Goal: Information Seeking & Learning: Learn about a topic

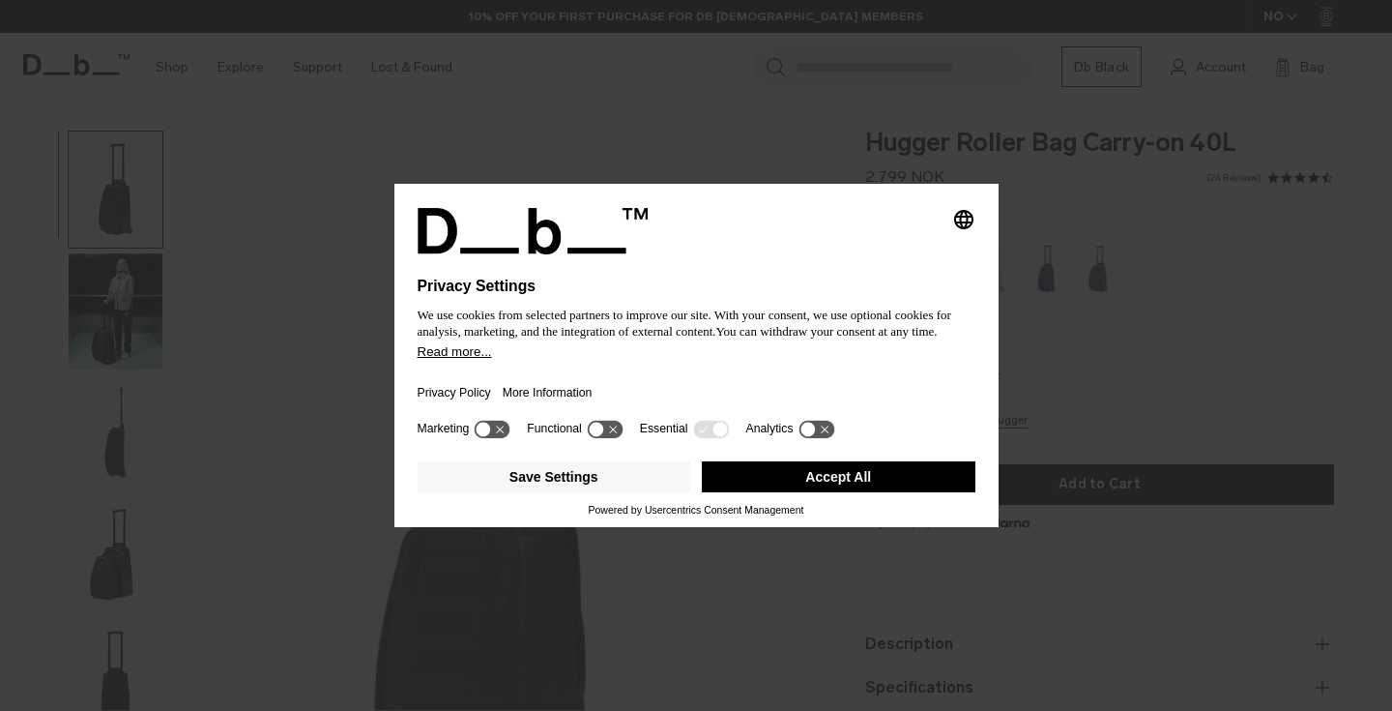
click at [852, 489] on button "Accept All" at bounding box center [839, 476] width 274 height 31
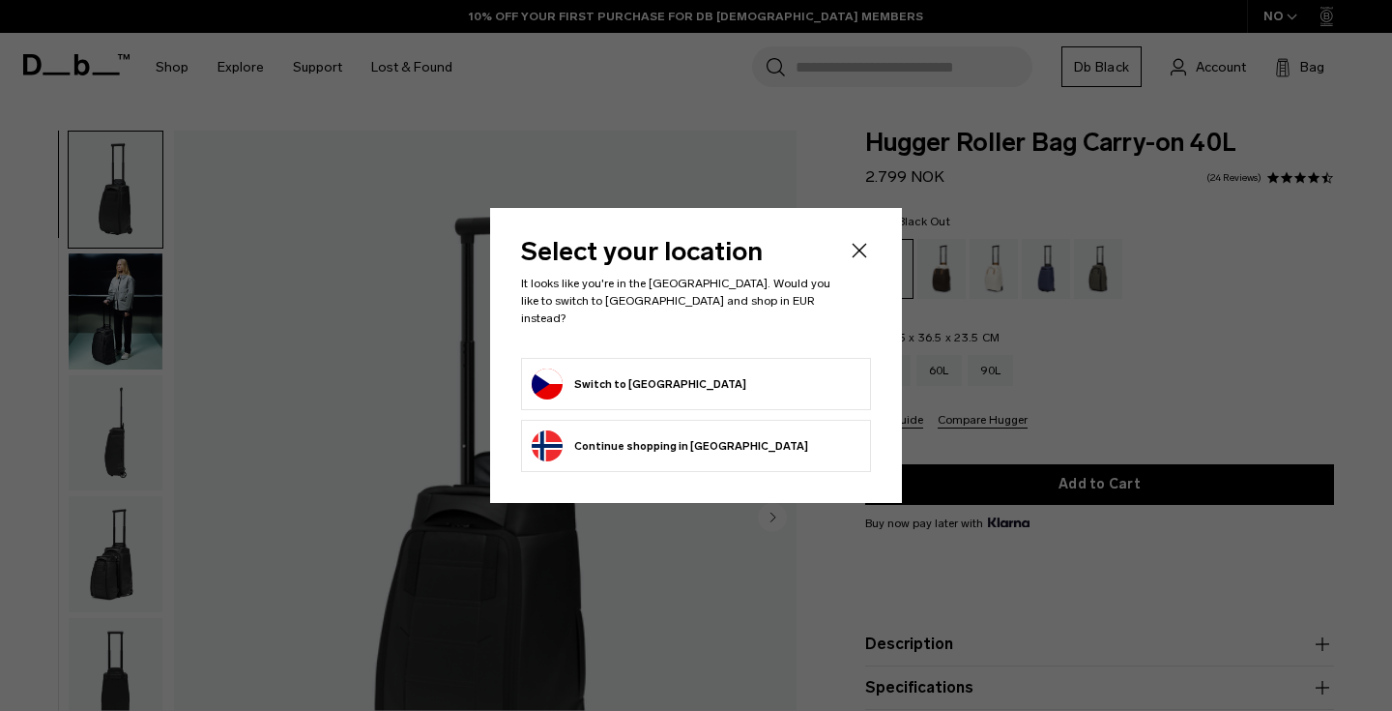
click at [636, 358] on li "Switch to [GEOGRAPHIC_DATA]" at bounding box center [696, 384] width 350 height 52
click at [601, 384] on button "Switch to [GEOGRAPHIC_DATA]" at bounding box center [639, 383] width 215 height 31
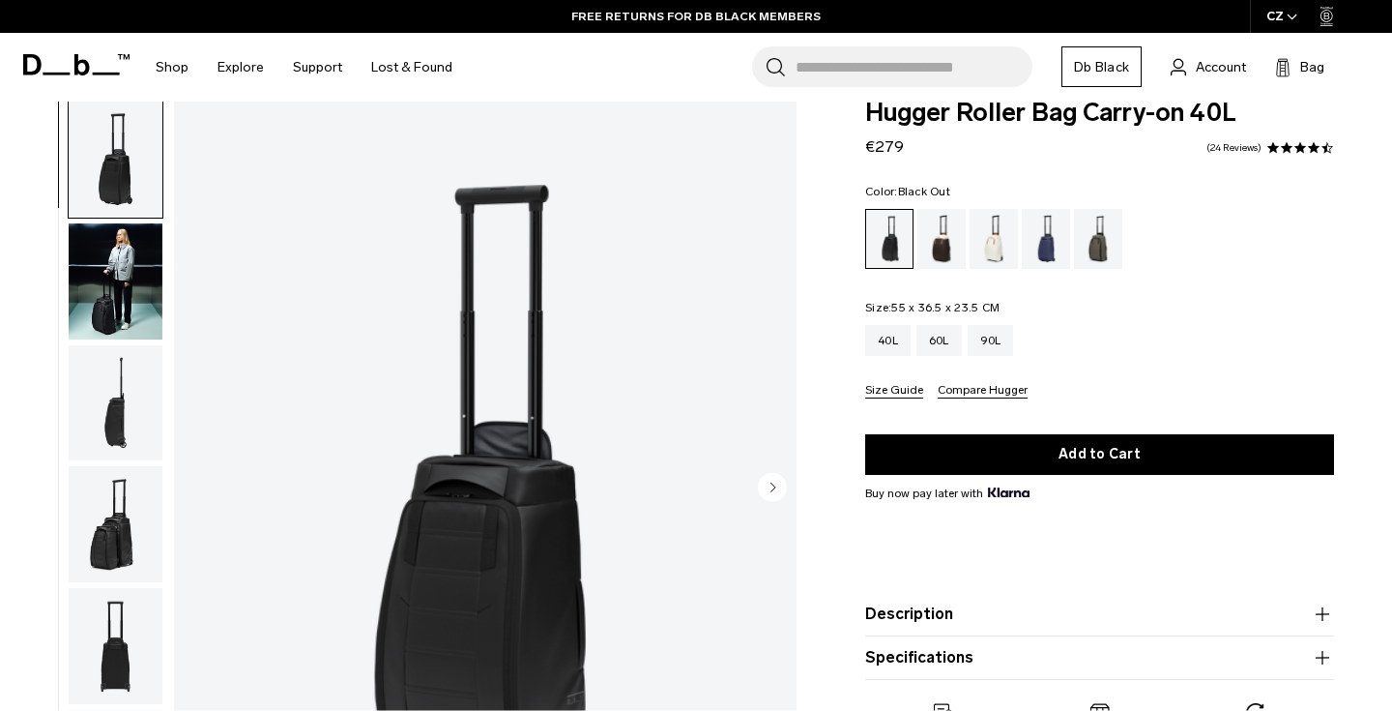
scroll to position [31, 0]
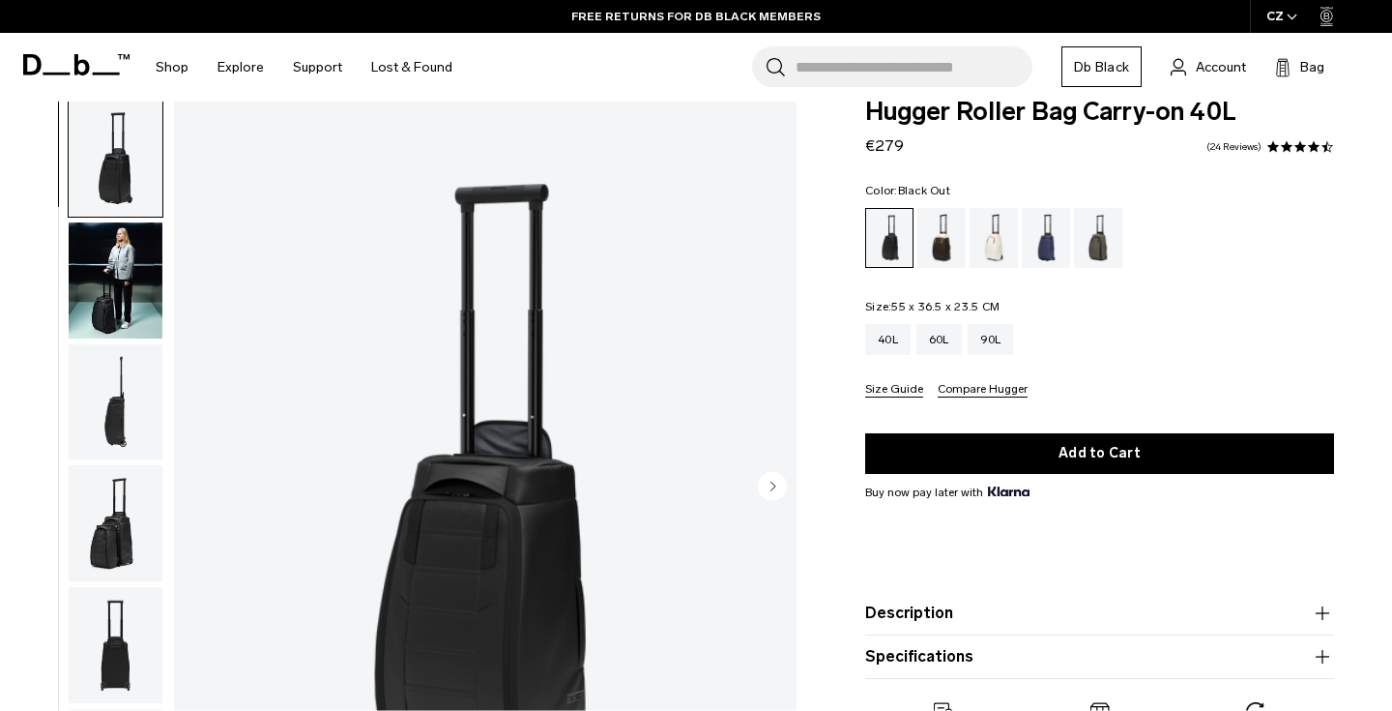
click at [457, 334] on img "1 / 11" at bounding box center [485, 488] width 623 height 777
click at [457, 351] on img "1 / 11" at bounding box center [485, 488] width 623 height 777
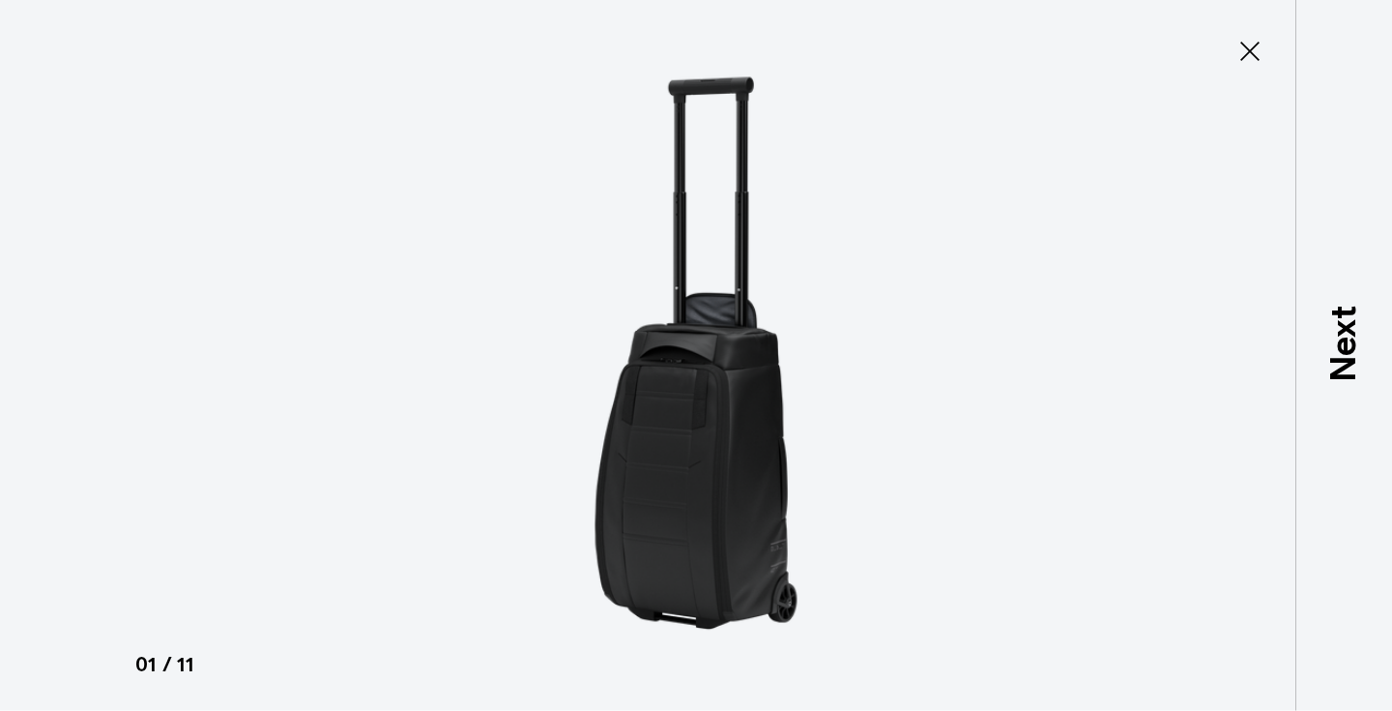
type button "Close"
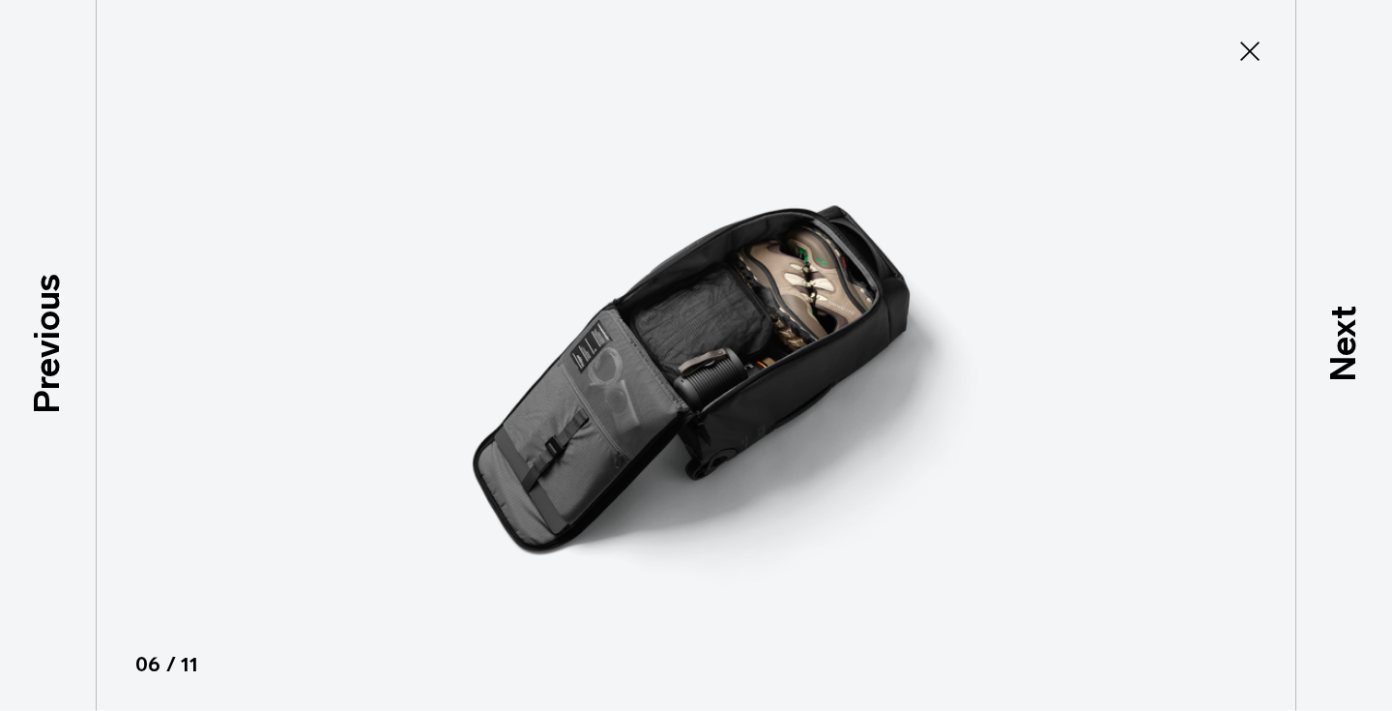
scroll to position [556, 0]
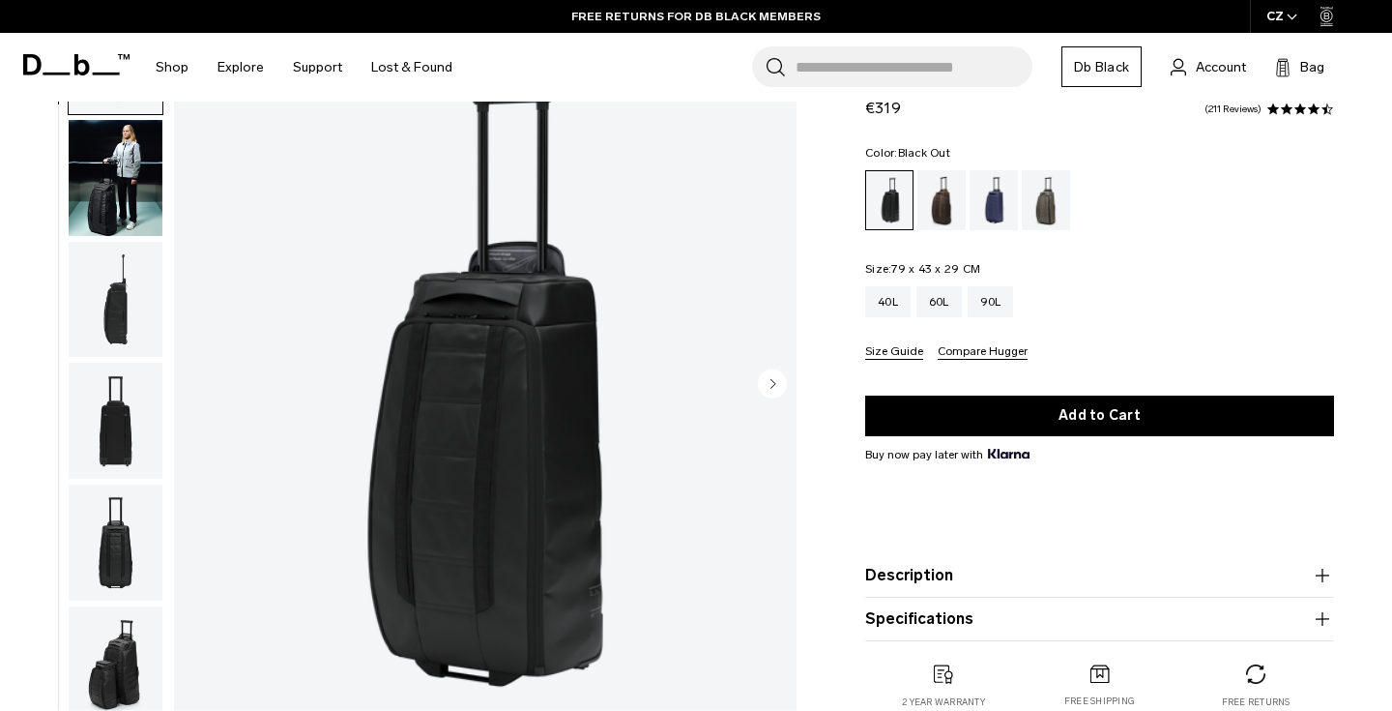
scroll to position [1, 0]
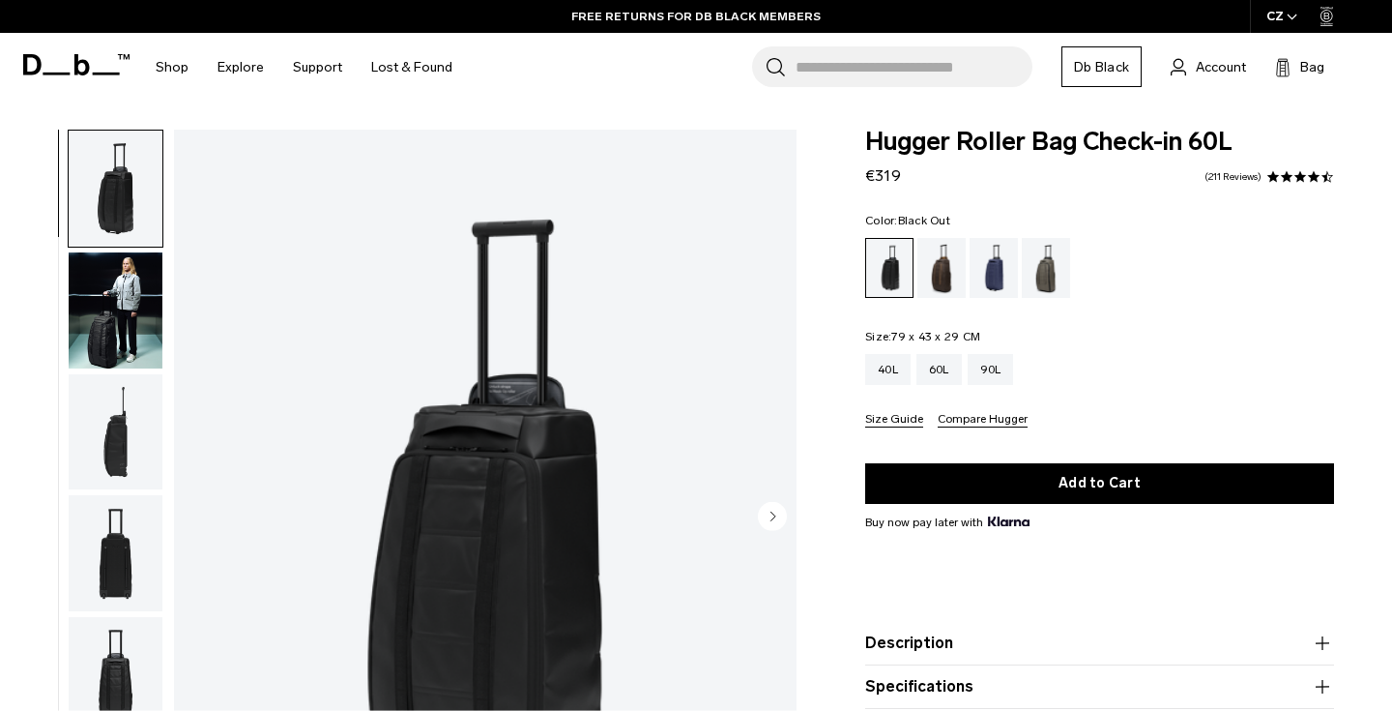
click at [603, 421] on img "1 / 10" at bounding box center [485, 518] width 623 height 777
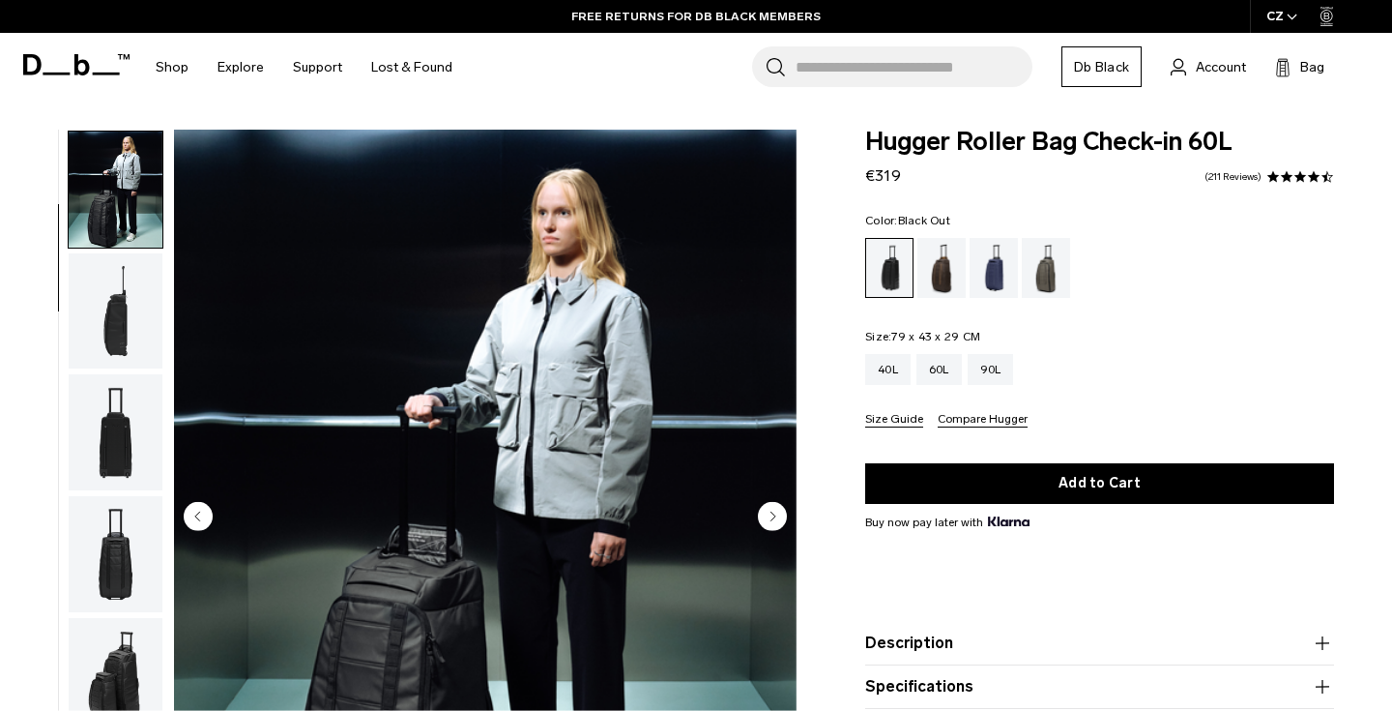
scroll to position [122, 0]
click at [526, 416] on img "2 / 10" at bounding box center [485, 518] width 623 height 777
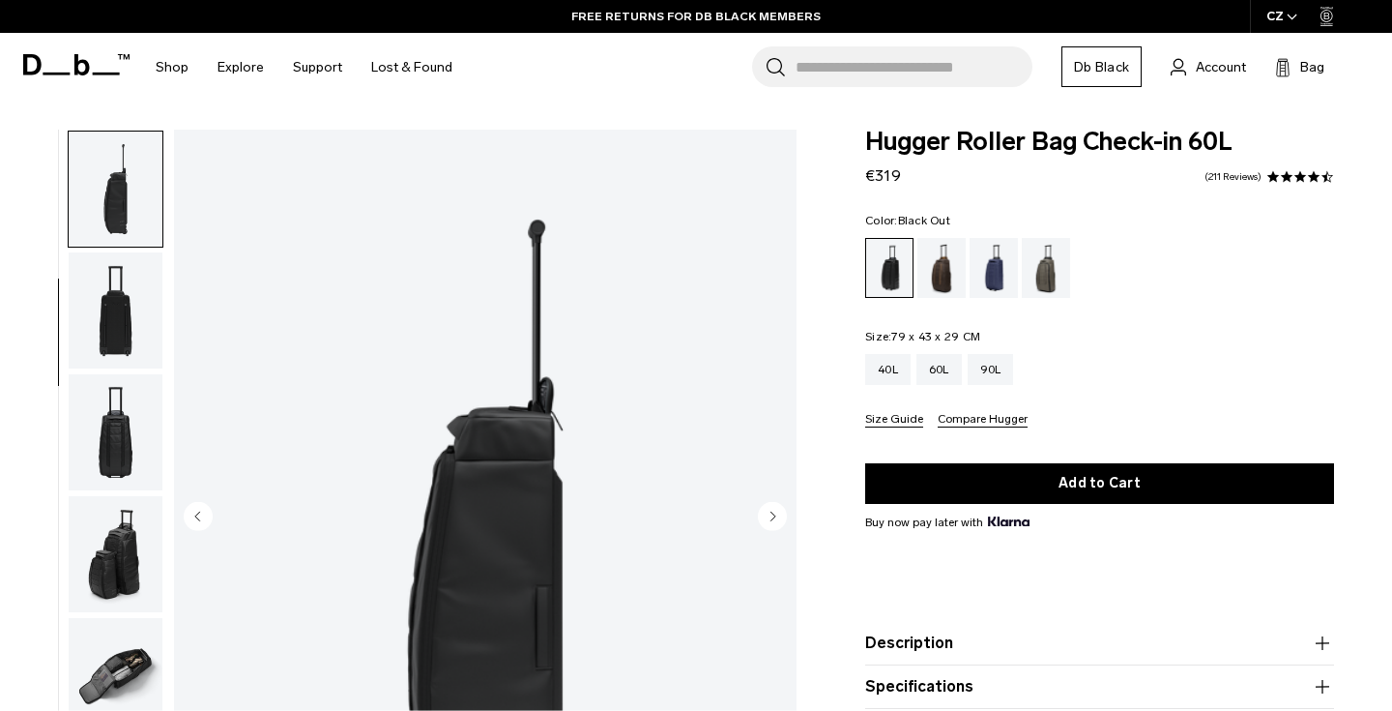
scroll to position [244, 0]
click at [526, 416] on img "3 / 10" at bounding box center [485, 518] width 623 height 777
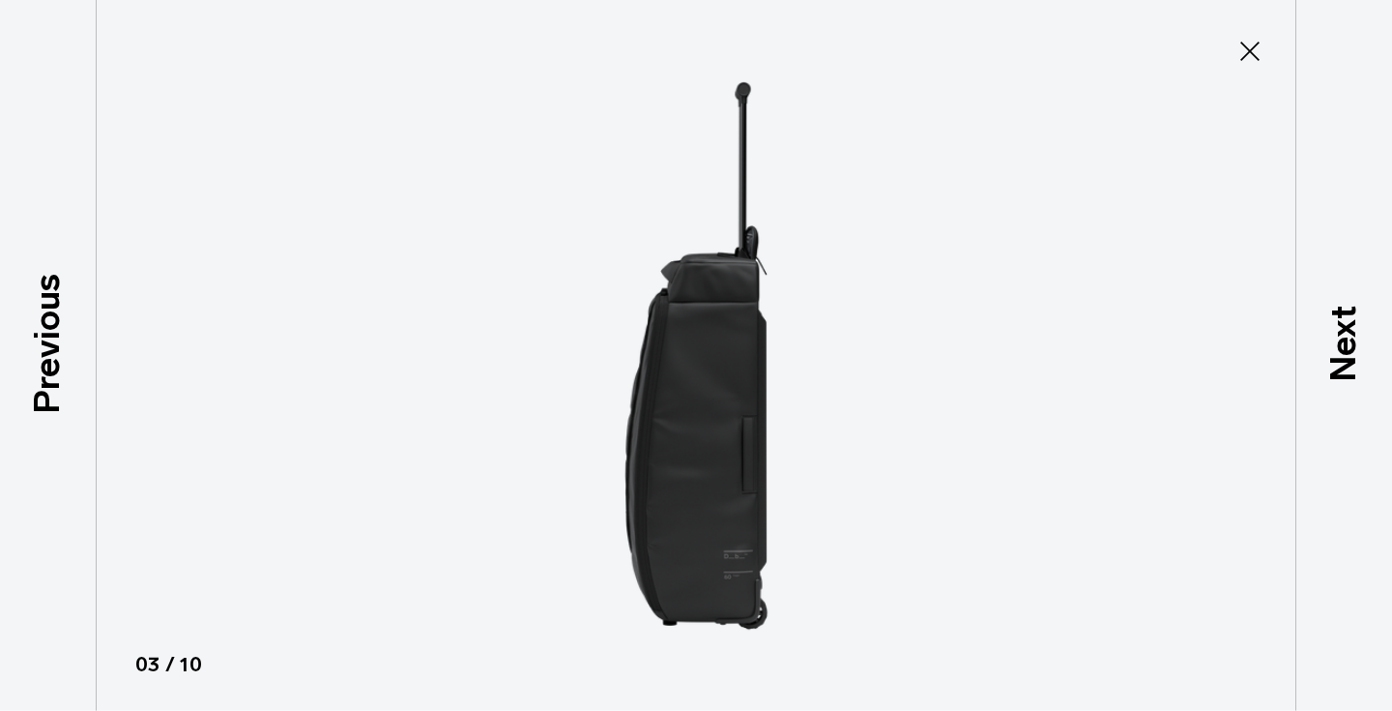
click at [526, 416] on img at bounding box center [696, 355] width 870 height 711
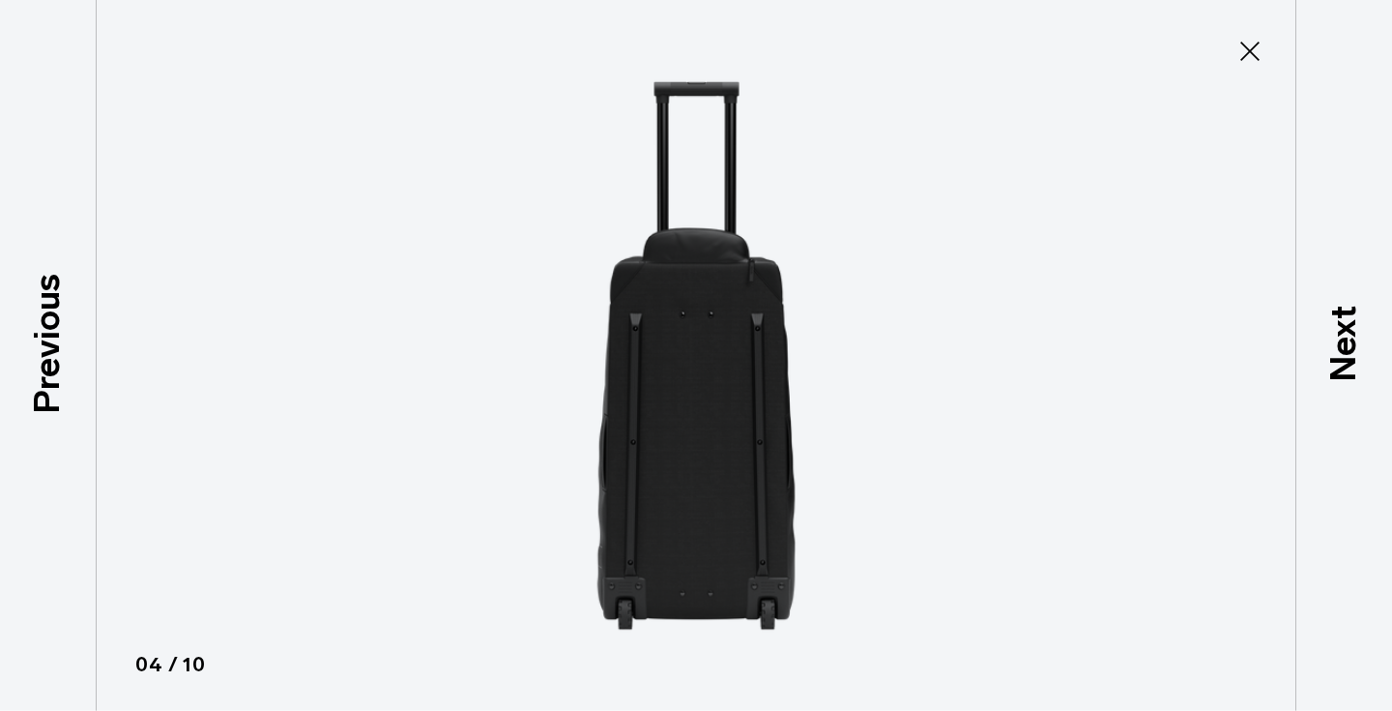
scroll to position [435, 0]
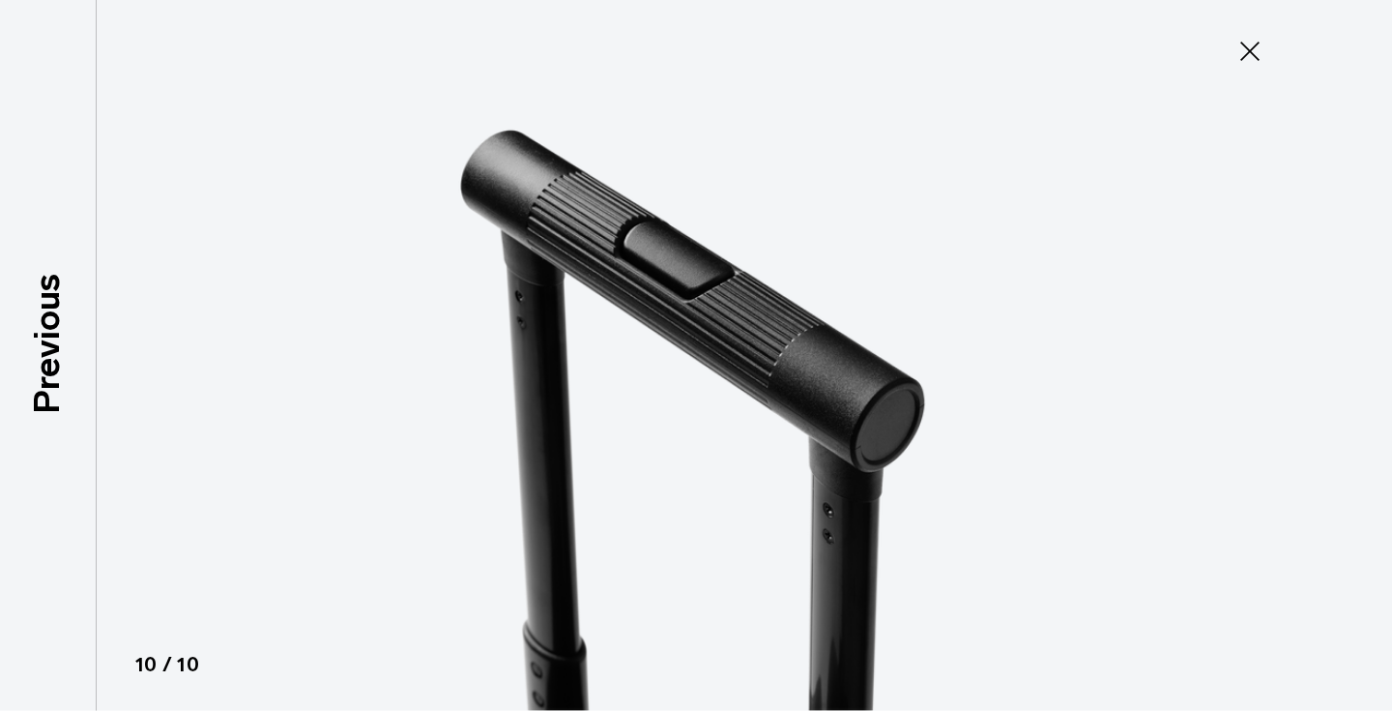
click at [348, 164] on img at bounding box center [696, 355] width 870 height 711
click at [1248, 47] on icon at bounding box center [1250, 51] width 31 height 31
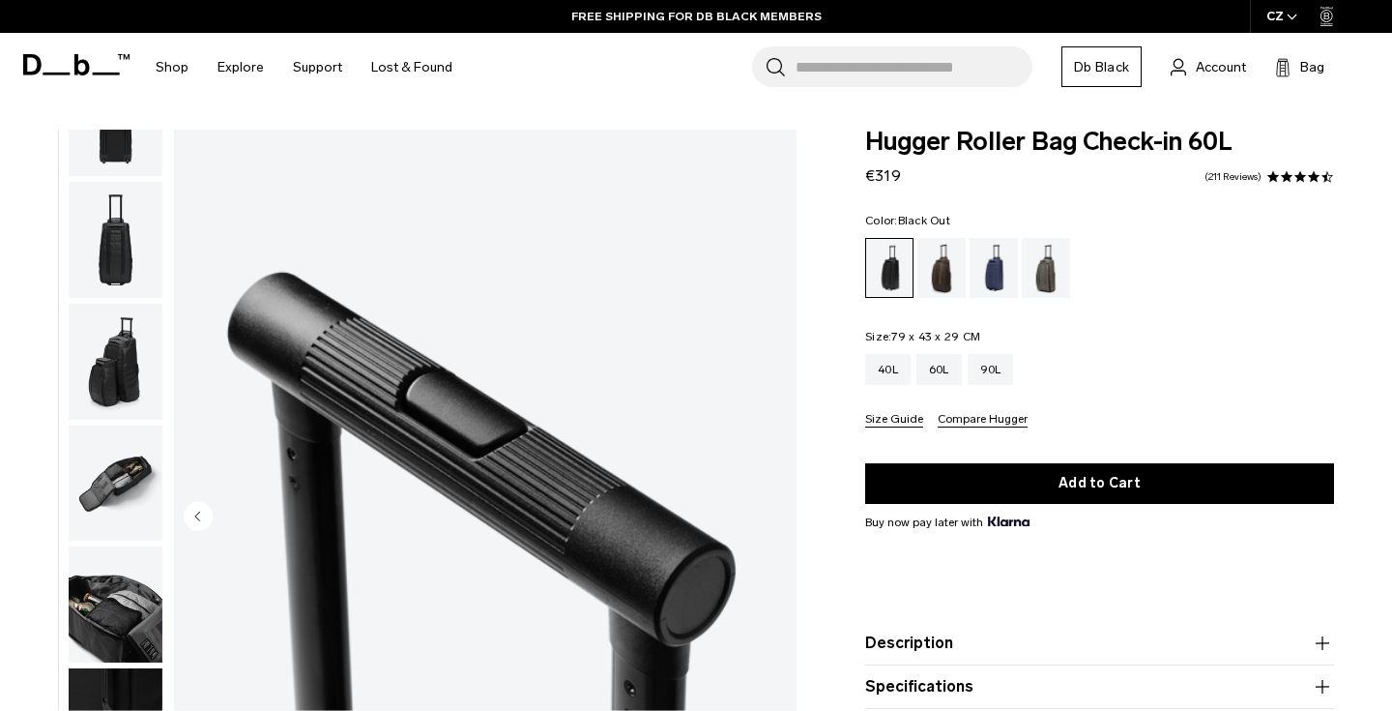
click at [824, 66] on input "Search for Bags, Luggage..." at bounding box center [914, 66] width 237 height 41
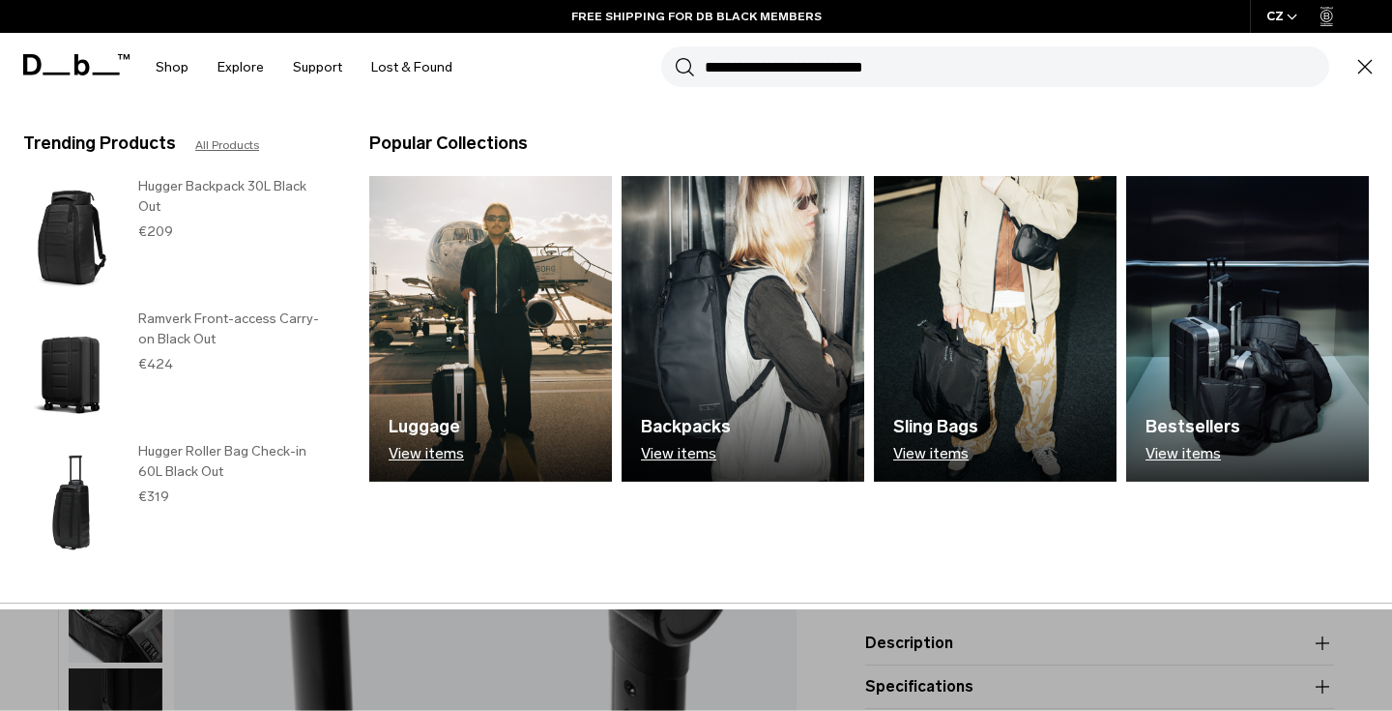
click at [824, 74] on input "Search for Bags, Luggage..." at bounding box center [1017, 66] width 625 height 41
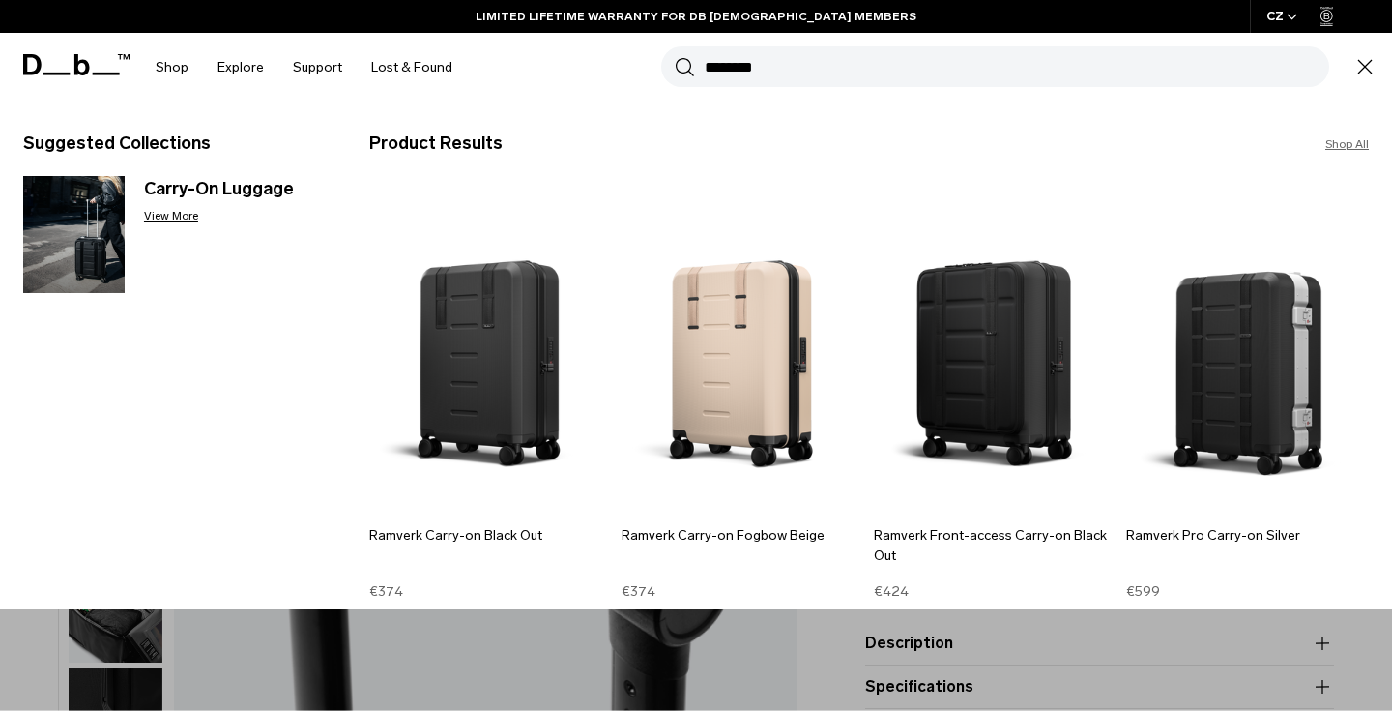
click at [841, 77] on input "********" at bounding box center [1017, 66] width 625 height 41
type input "********"
click at [675, 56] on button "Search" at bounding box center [685, 66] width 20 height 21
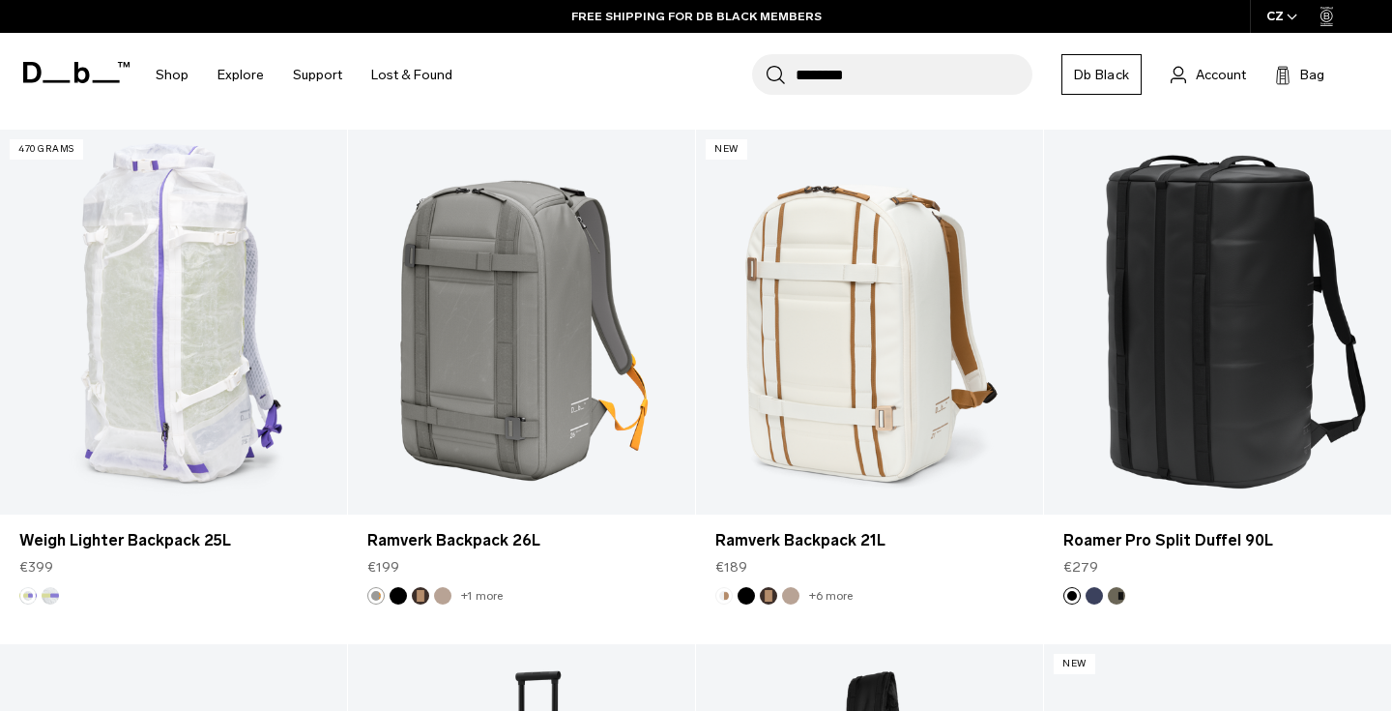
scroll to position [4422, 0]
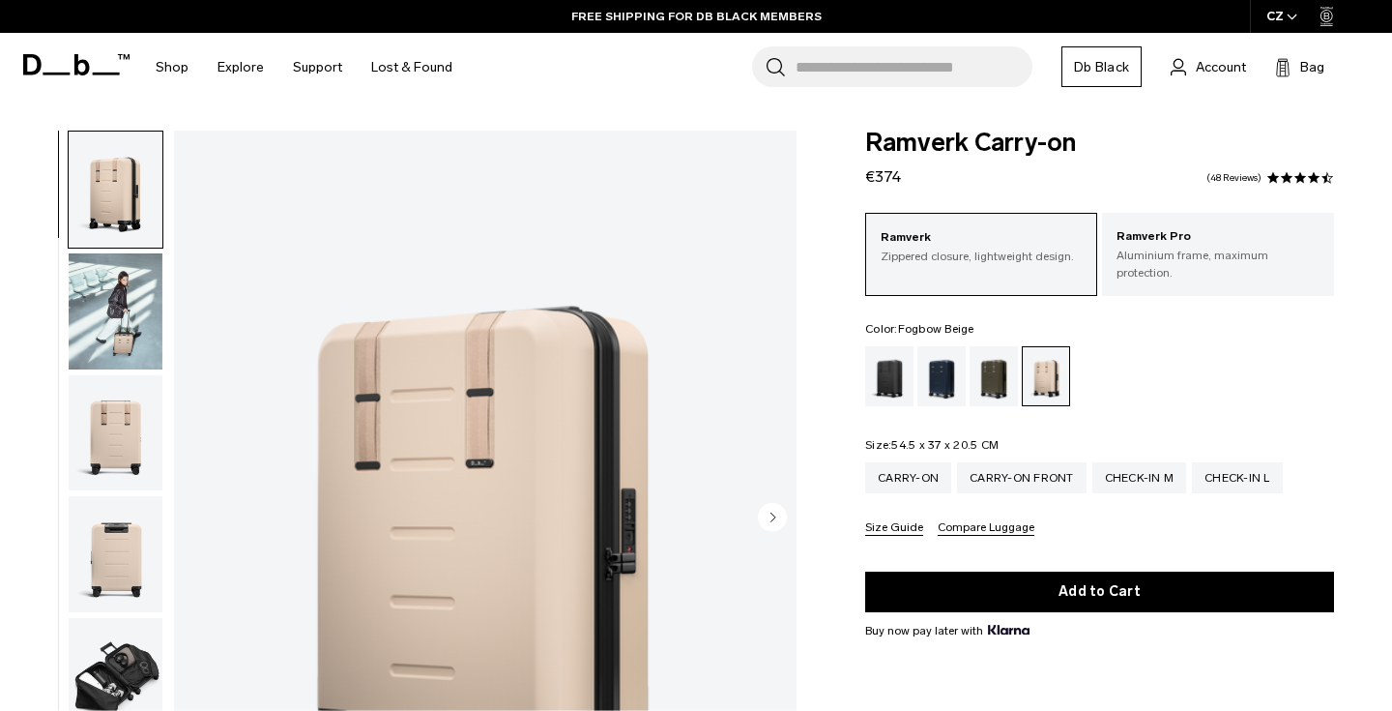
click at [765, 515] on circle "Next slide" at bounding box center [772, 517] width 29 height 29
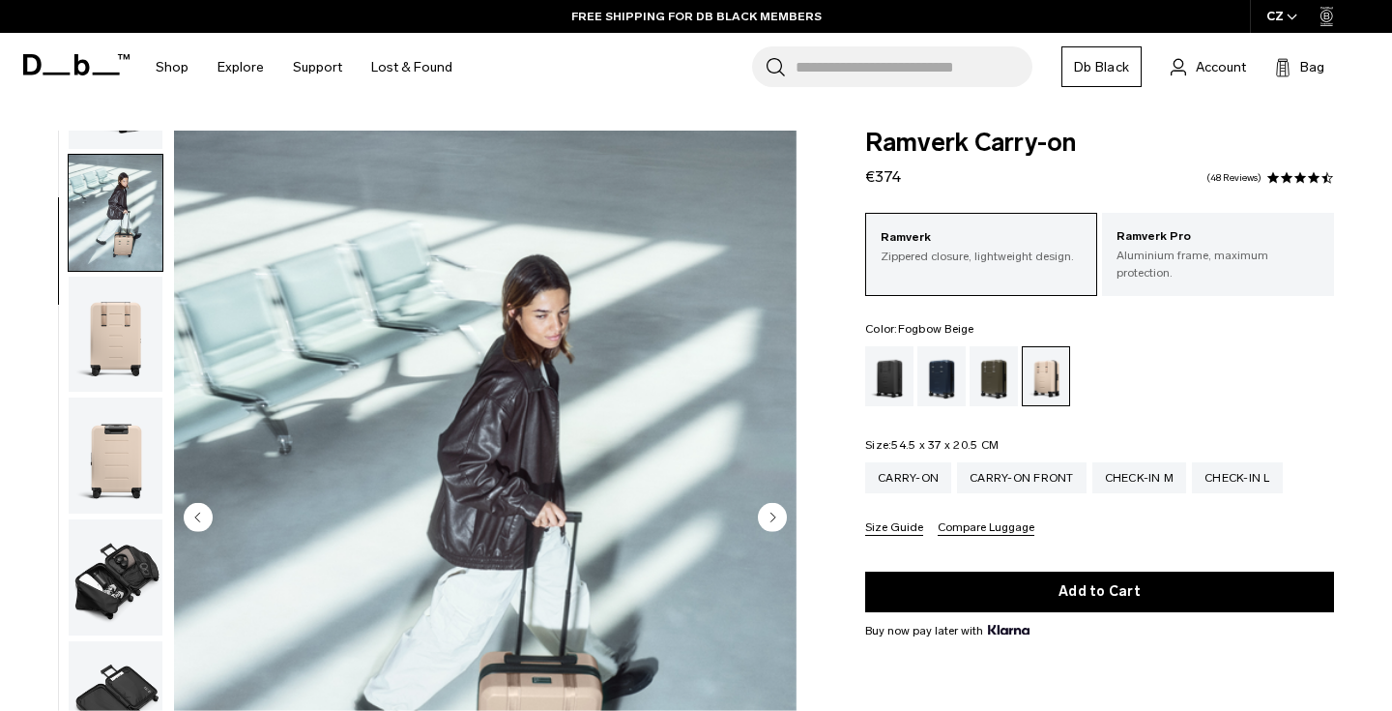
scroll to position [122, 0]
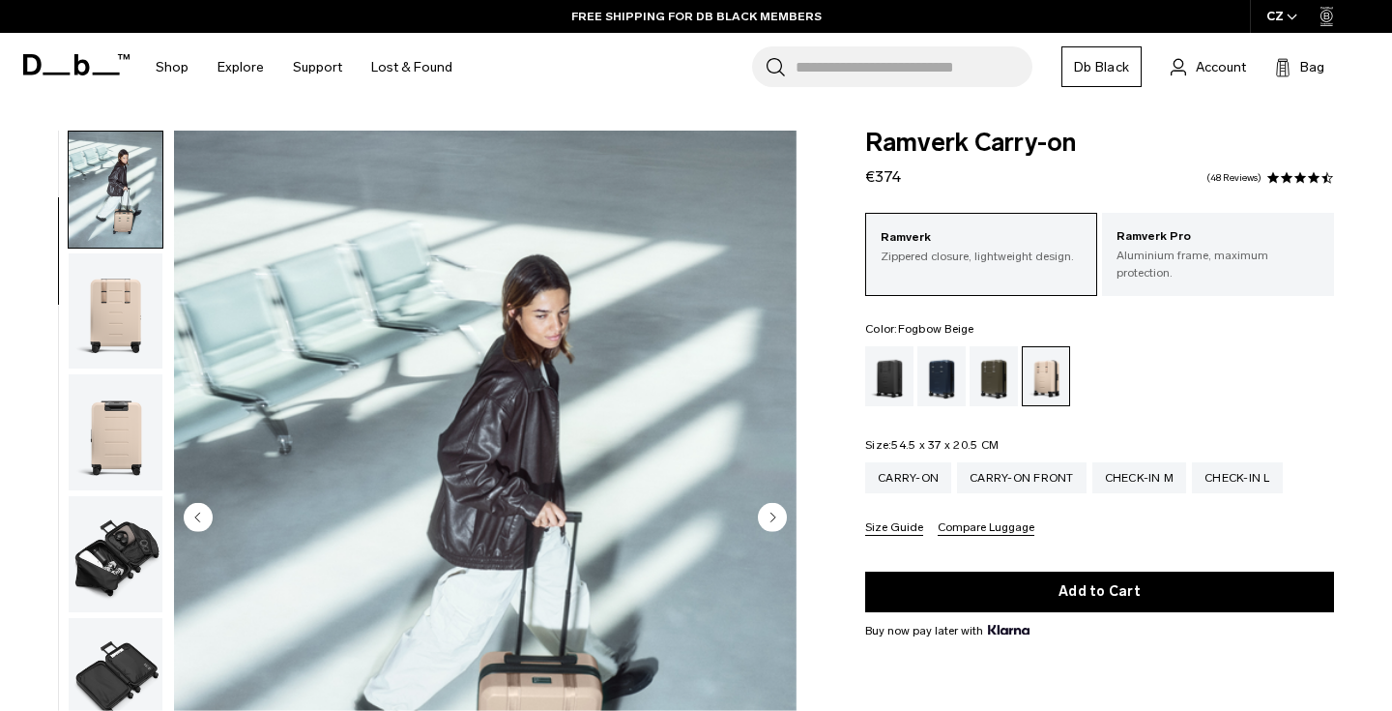
click at [764, 515] on circle "Next slide" at bounding box center [772, 517] width 29 height 29
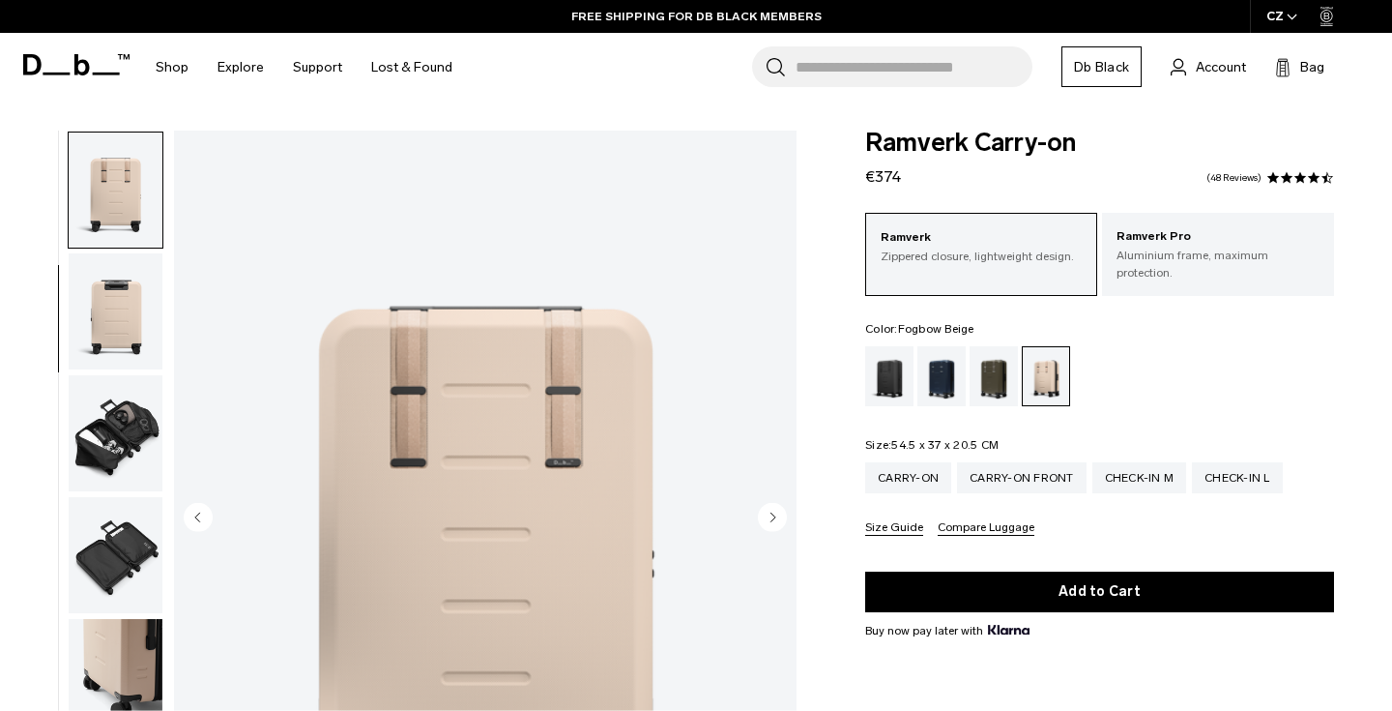
scroll to position [244, 0]
click at [763, 508] on circle "Next slide" at bounding box center [772, 517] width 29 height 29
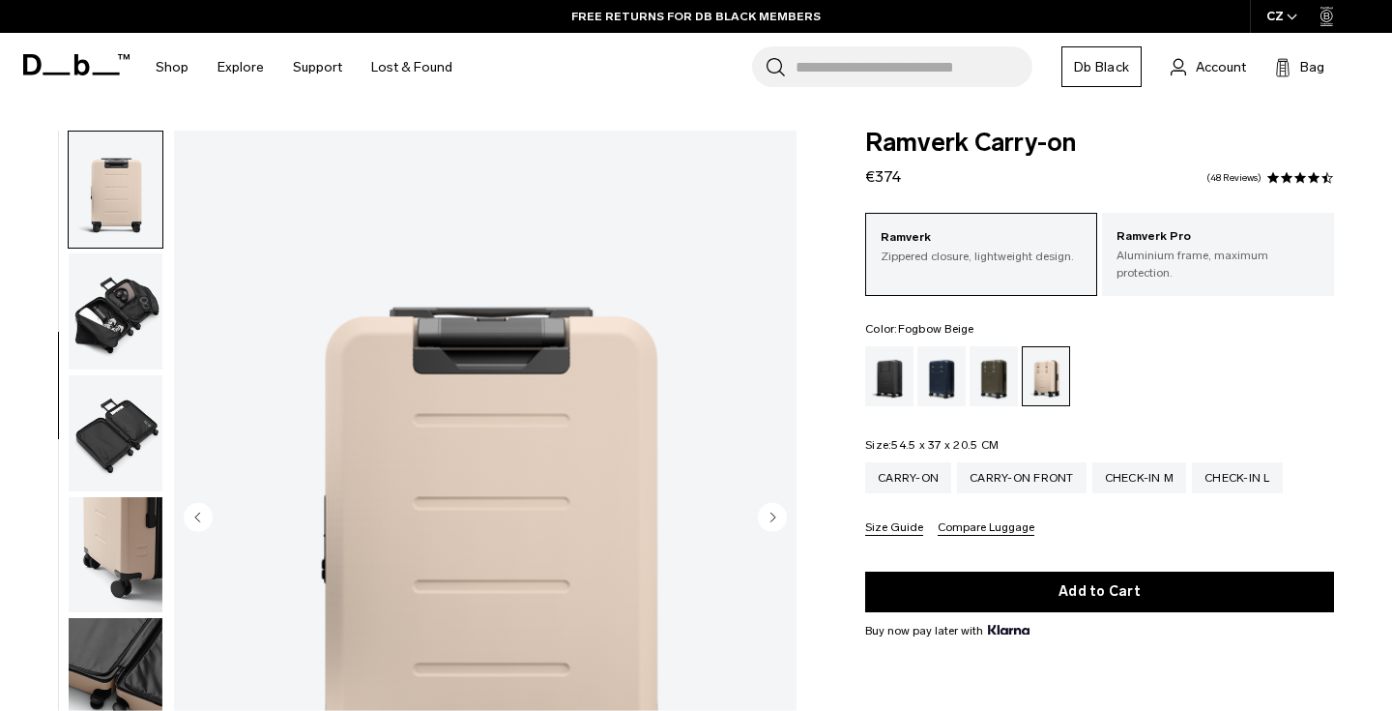
click at [763, 508] on circle "Next slide" at bounding box center [772, 517] width 29 height 29
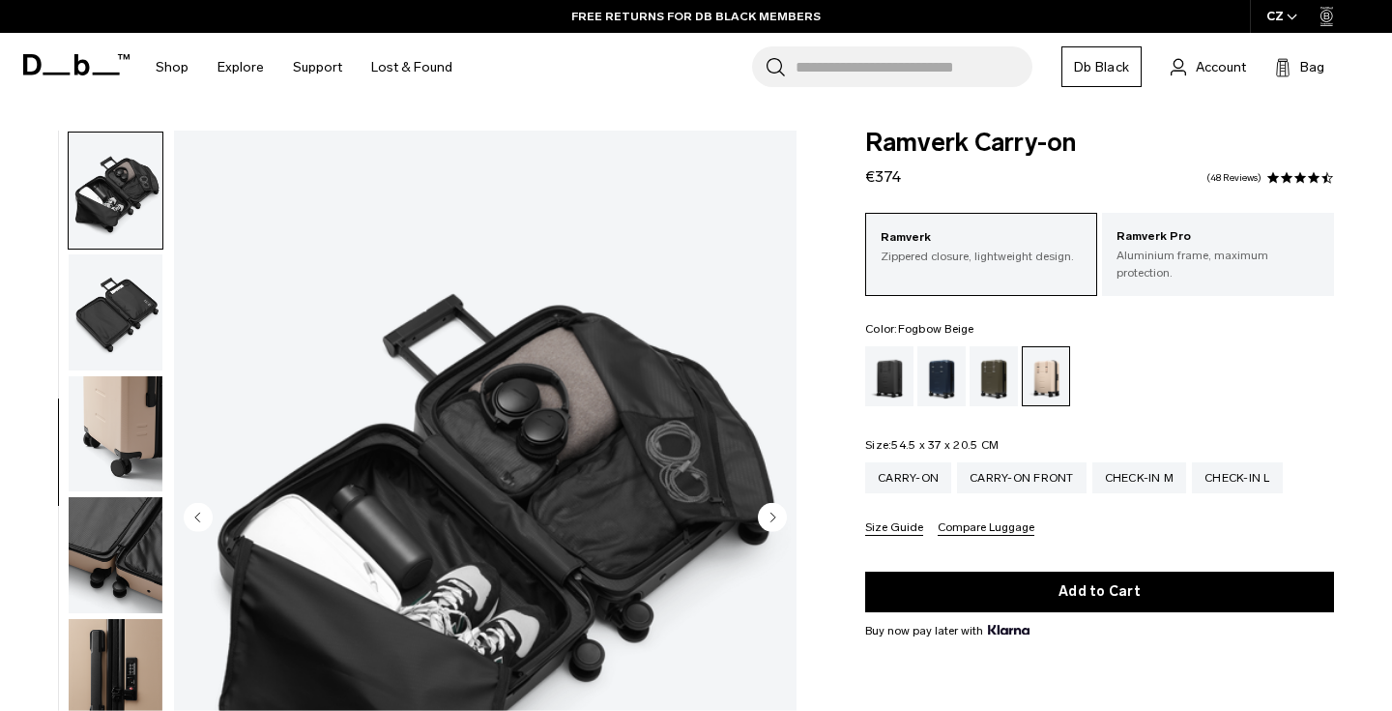
scroll to position [486, 0]
click at [763, 508] on circle "Next slide" at bounding box center [772, 517] width 29 height 29
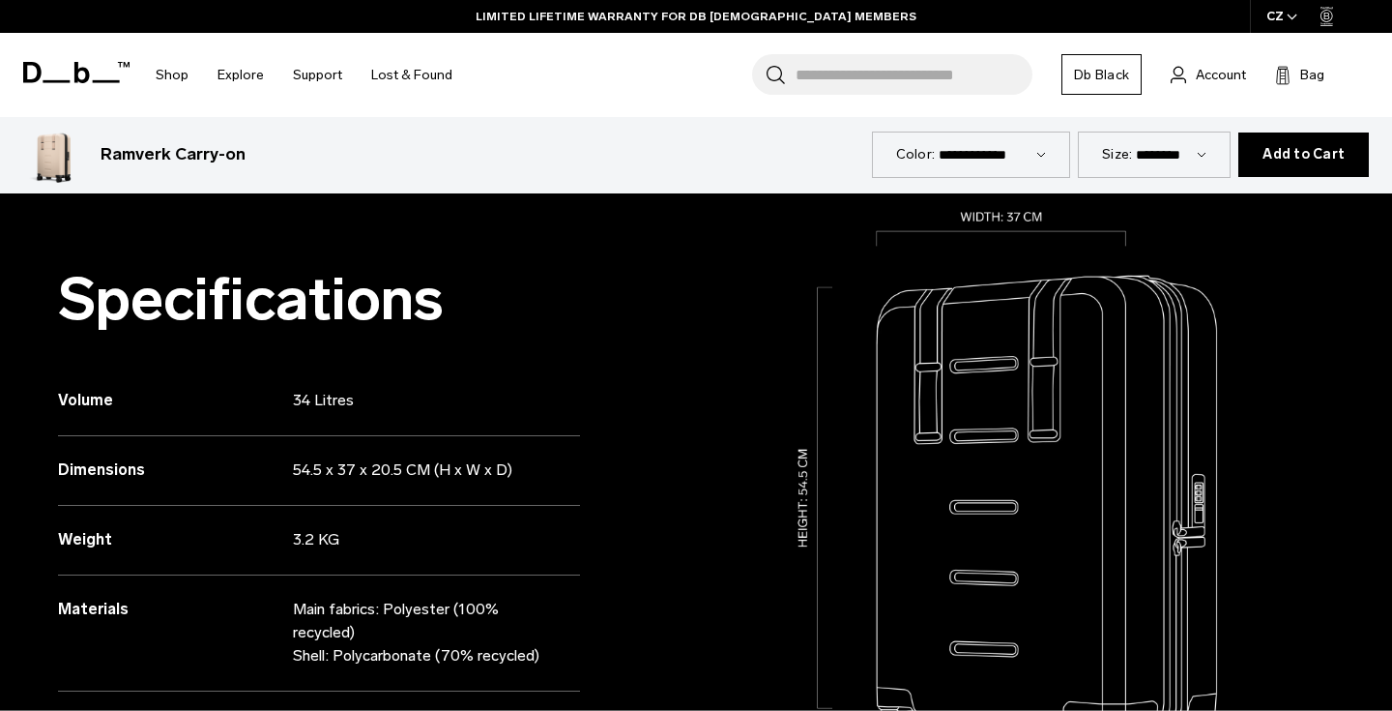
scroll to position [838, 0]
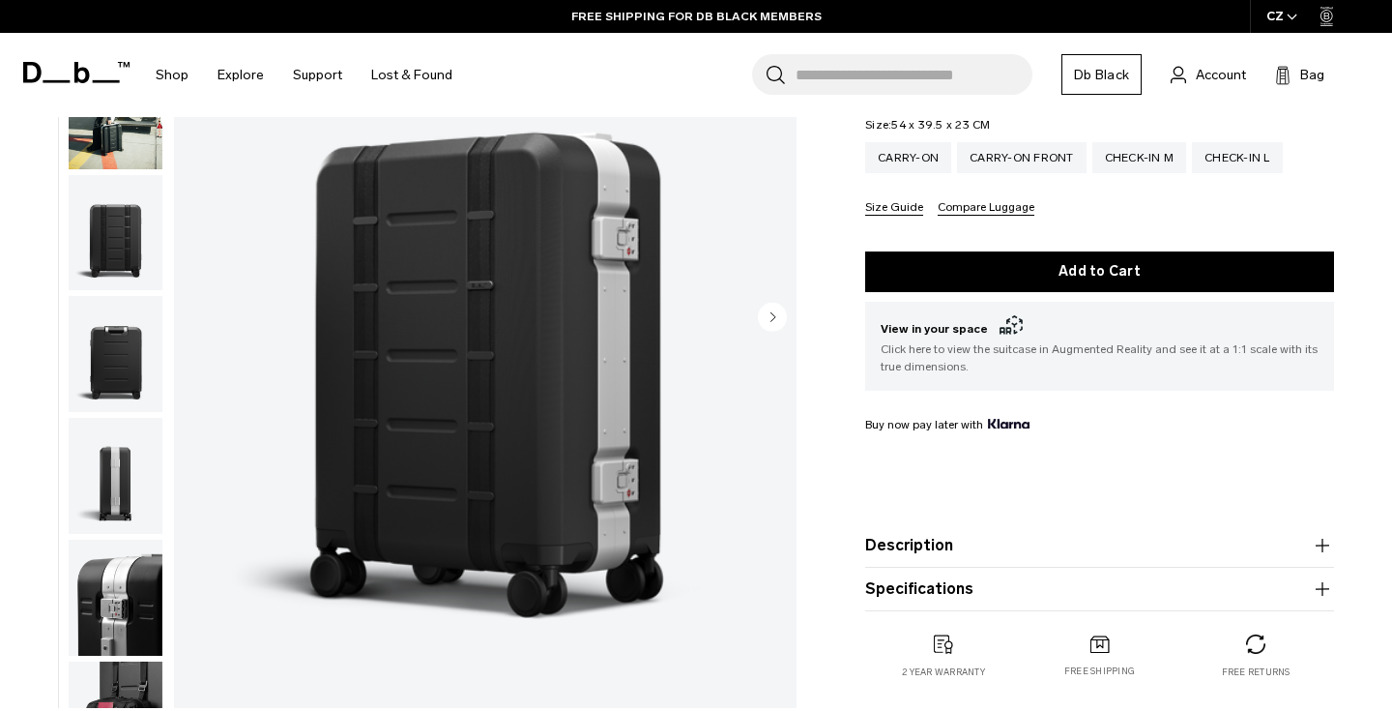
scroll to position [315, 0]
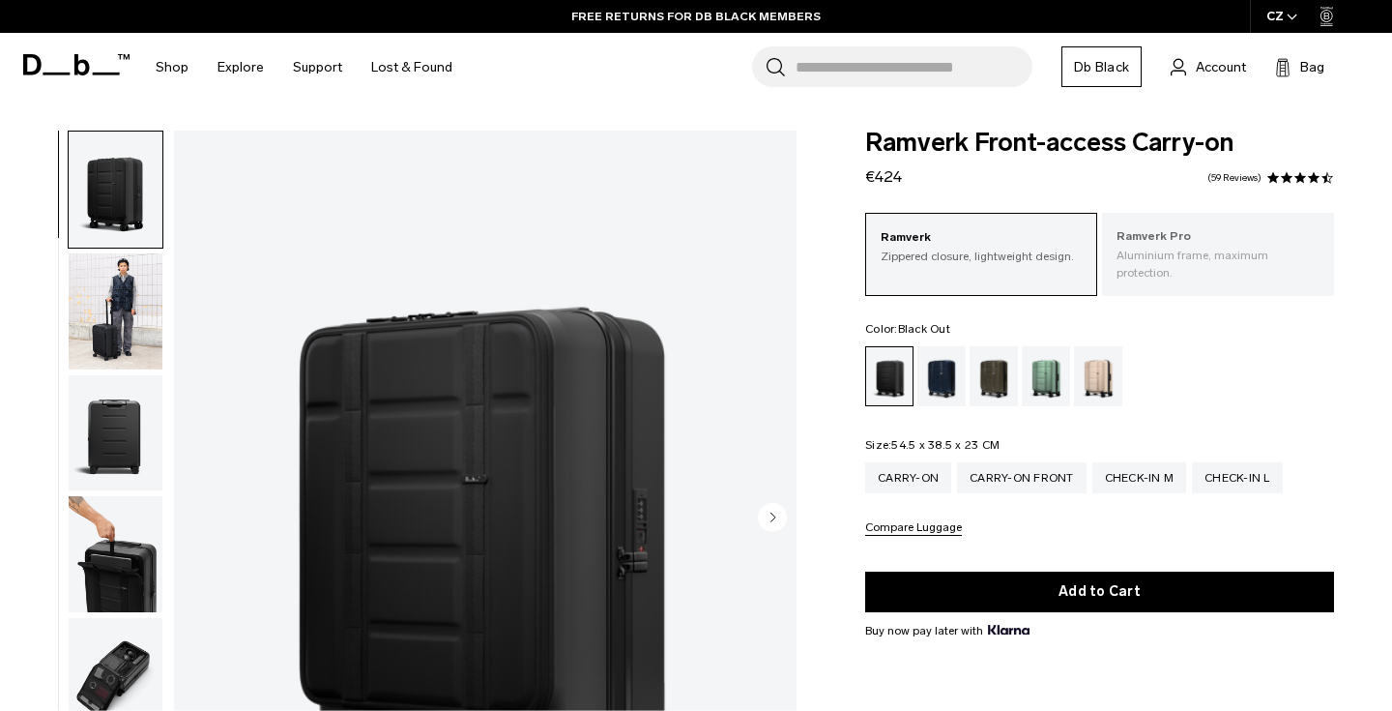
click at [1184, 261] on p "Aluminium frame, maximum protection." at bounding box center [1218, 264] width 203 height 35
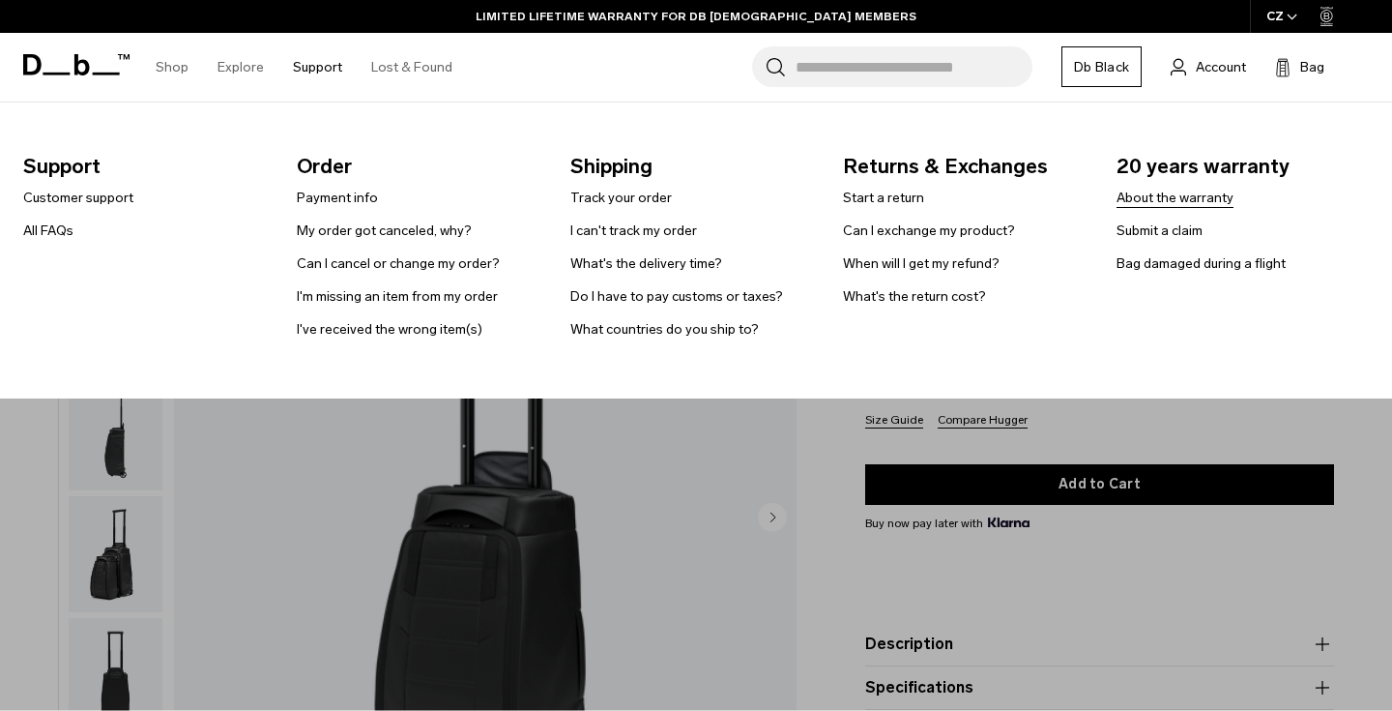
click at [1212, 200] on link "About the warranty" at bounding box center [1175, 198] width 117 height 20
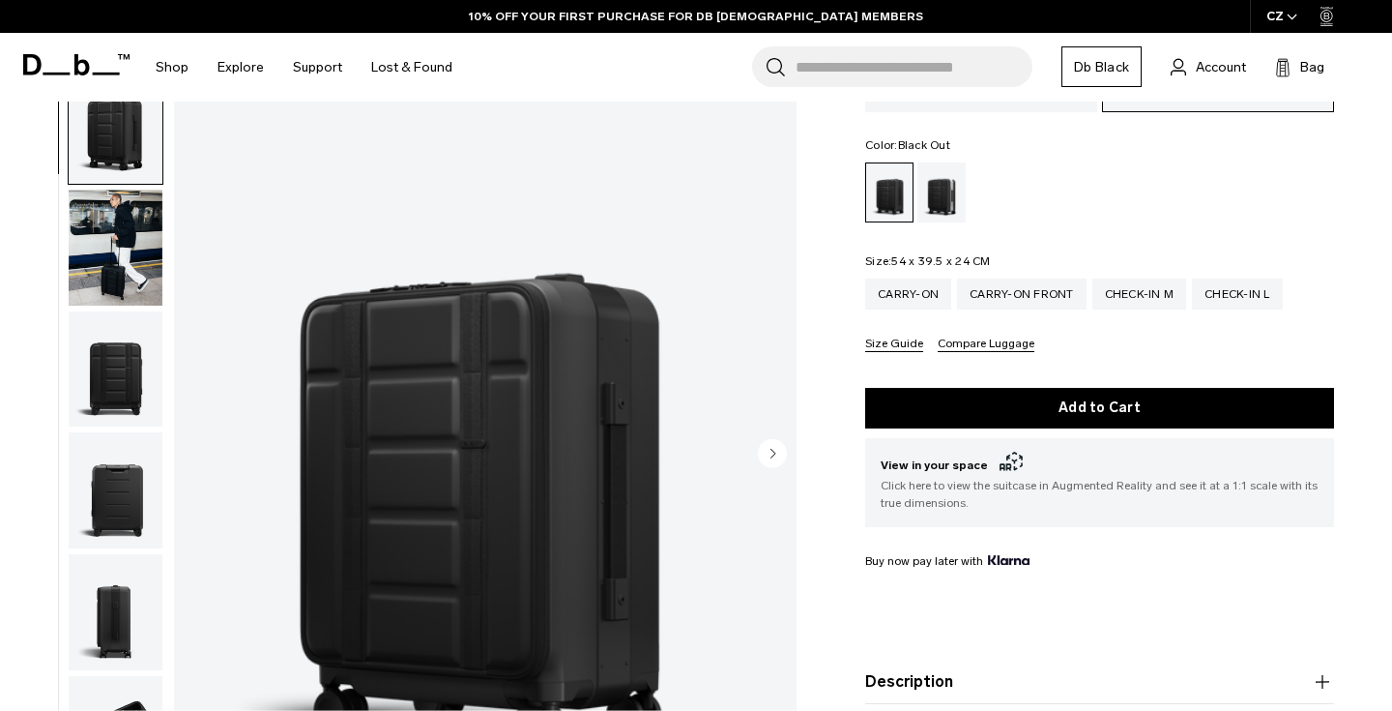
scroll to position [187, 0]
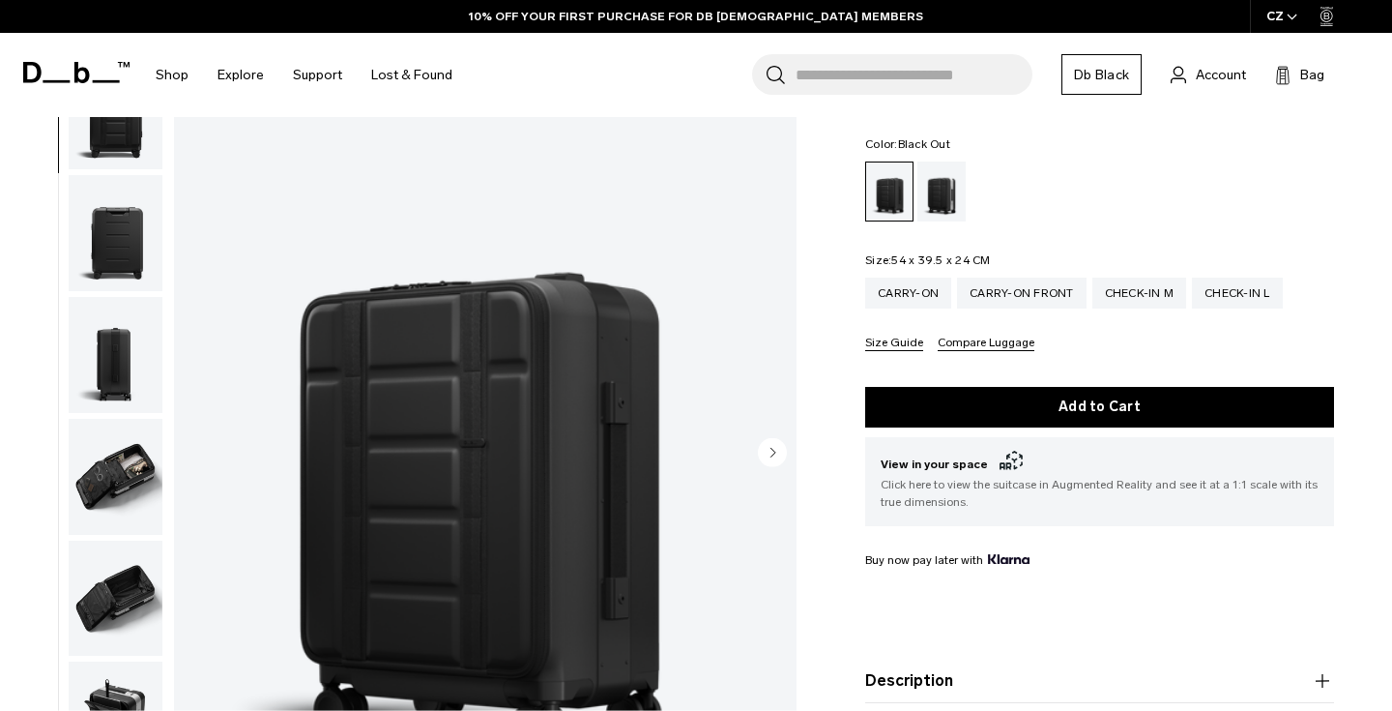
click at [115, 442] on img "button" at bounding box center [116, 477] width 94 height 116
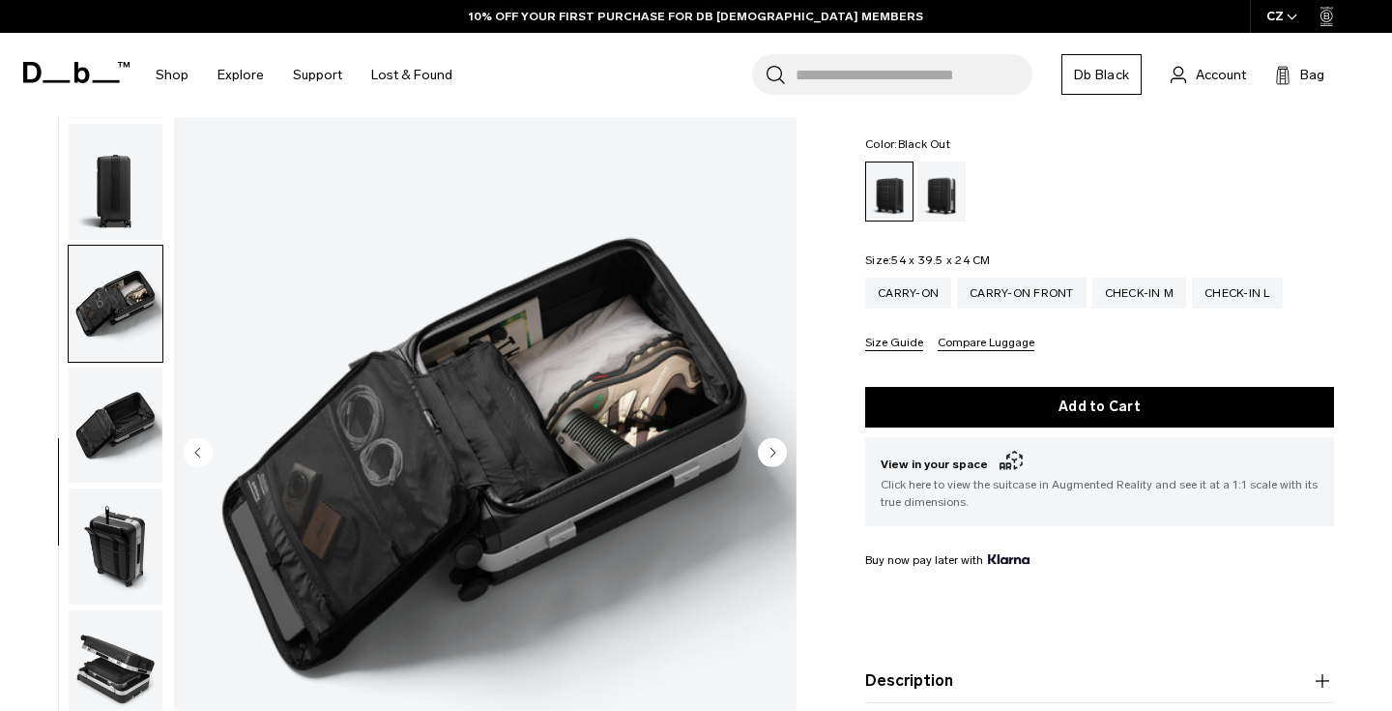
scroll to position [435, 0]
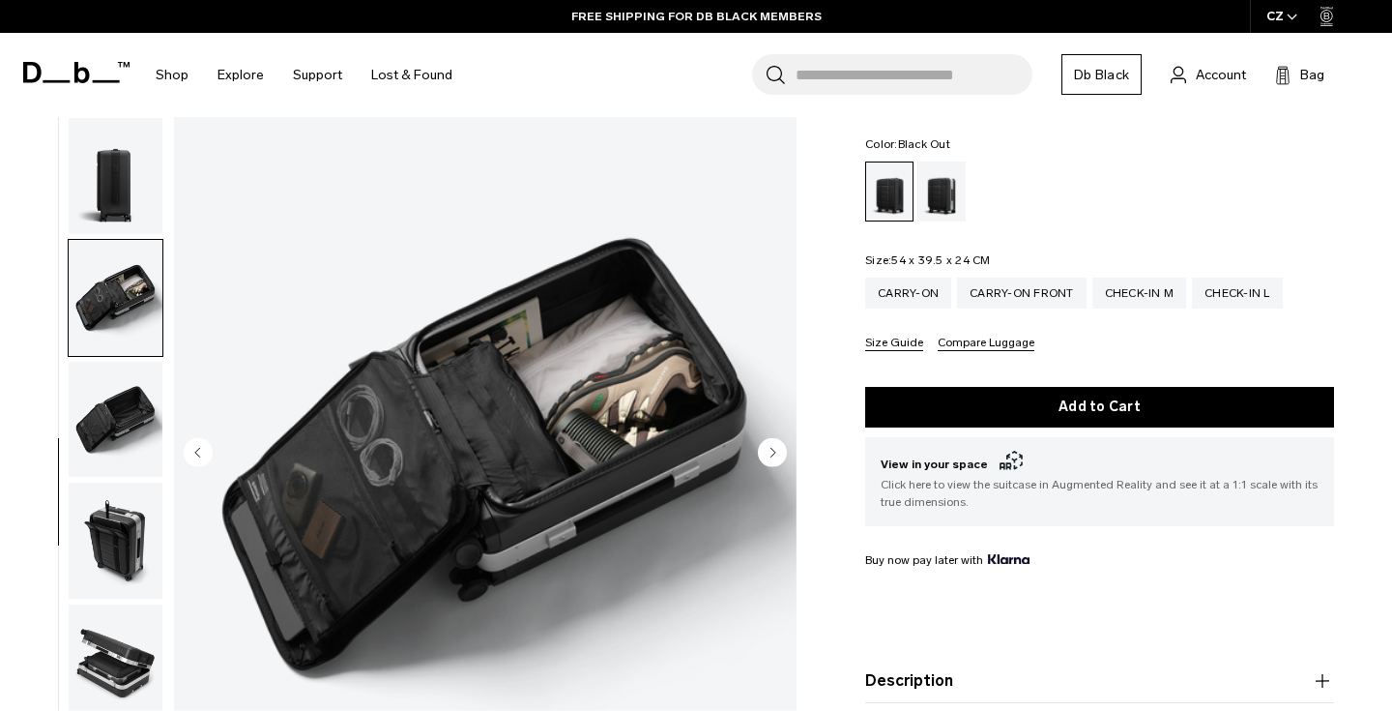
click at [777, 438] on circle "Next slide" at bounding box center [772, 452] width 29 height 29
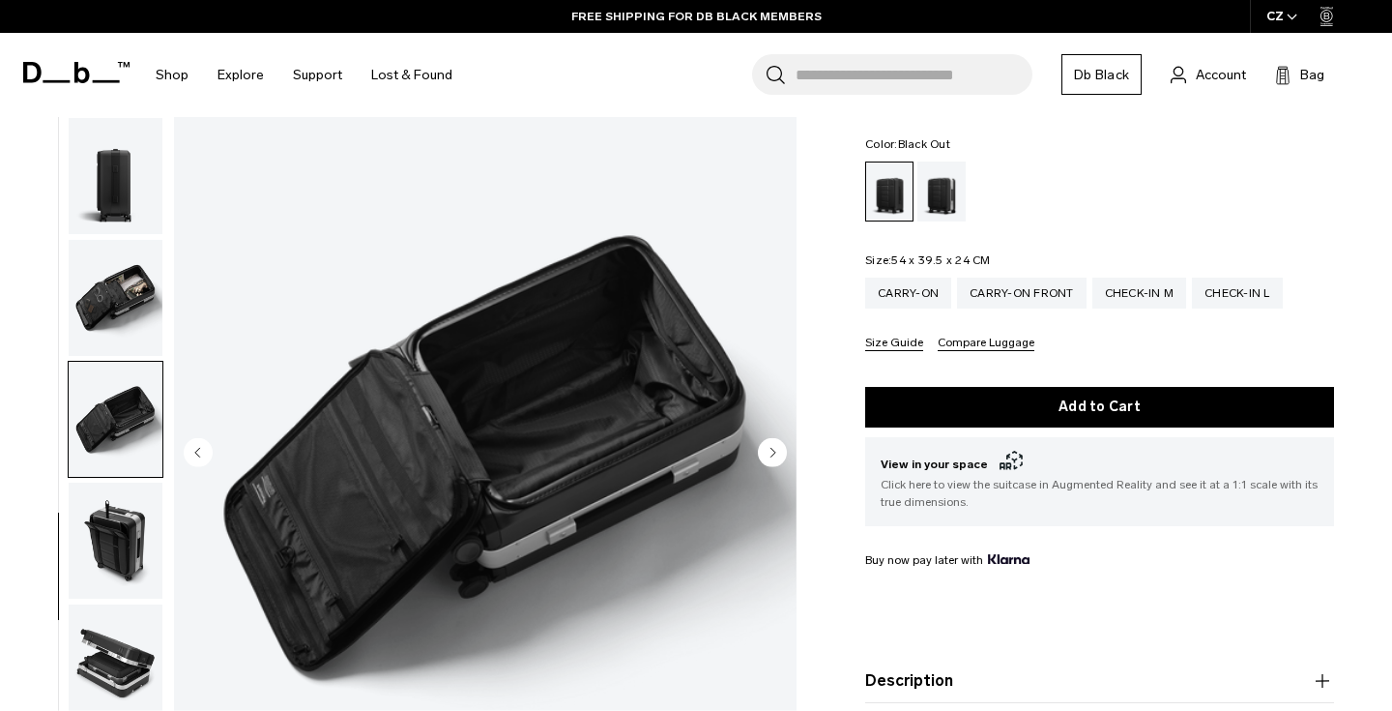
click at [773, 438] on circle "Next slide" at bounding box center [772, 452] width 29 height 29
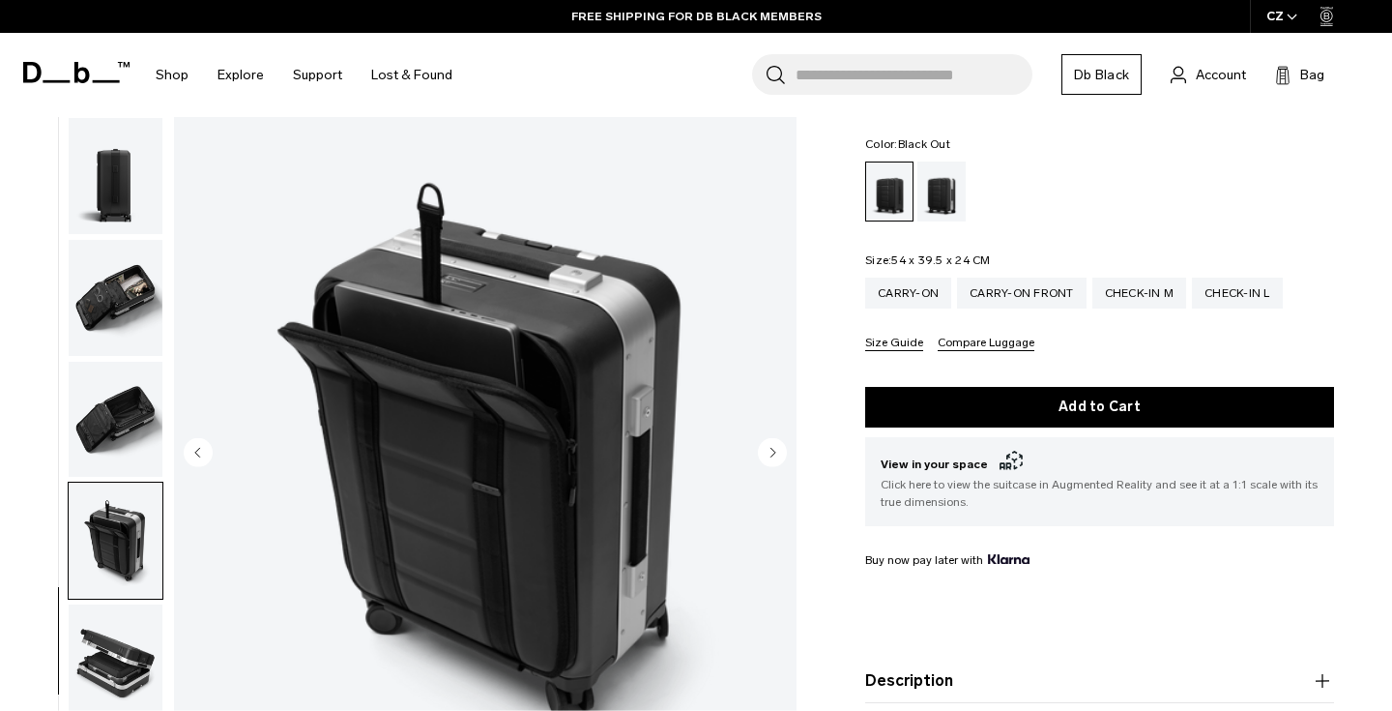
click at [773, 448] on icon "Next slide" at bounding box center [774, 452] width 5 height 9
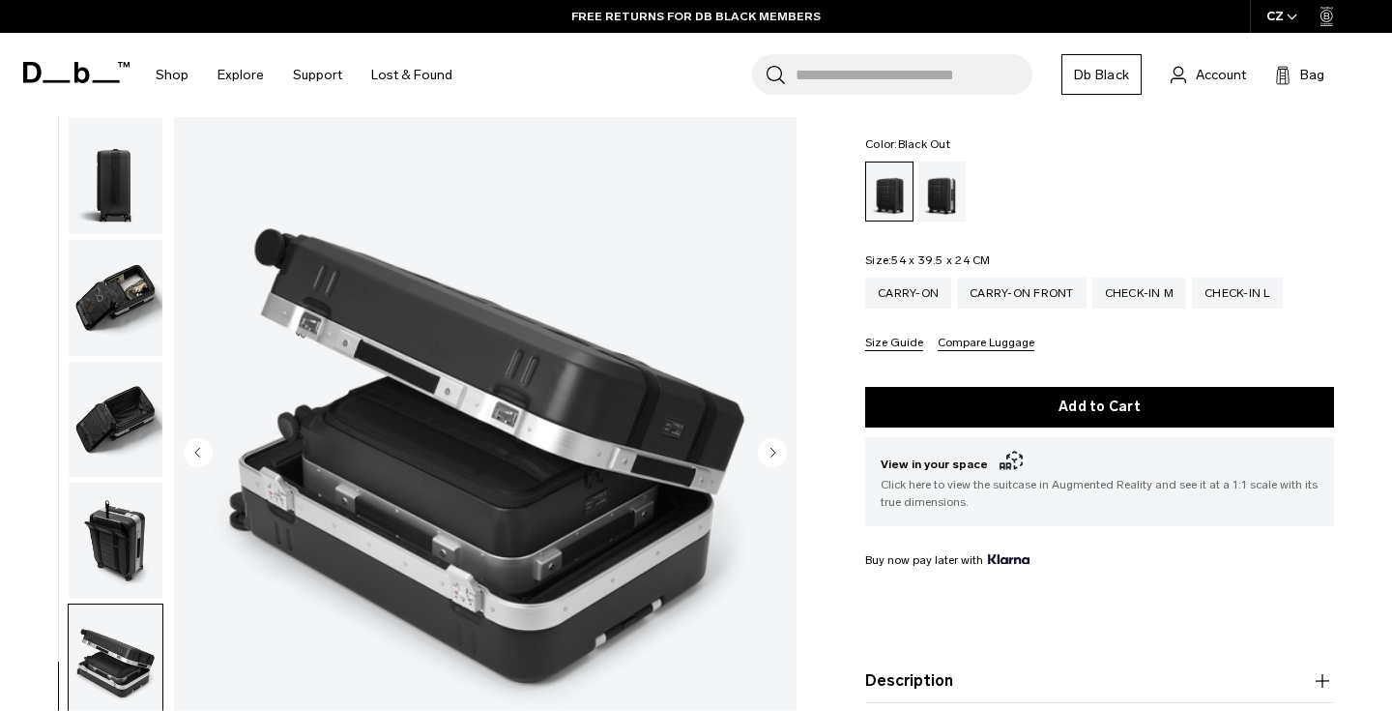
click at [767, 438] on circle "Next slide" at bounding box center [772, 452] width 29 height 29
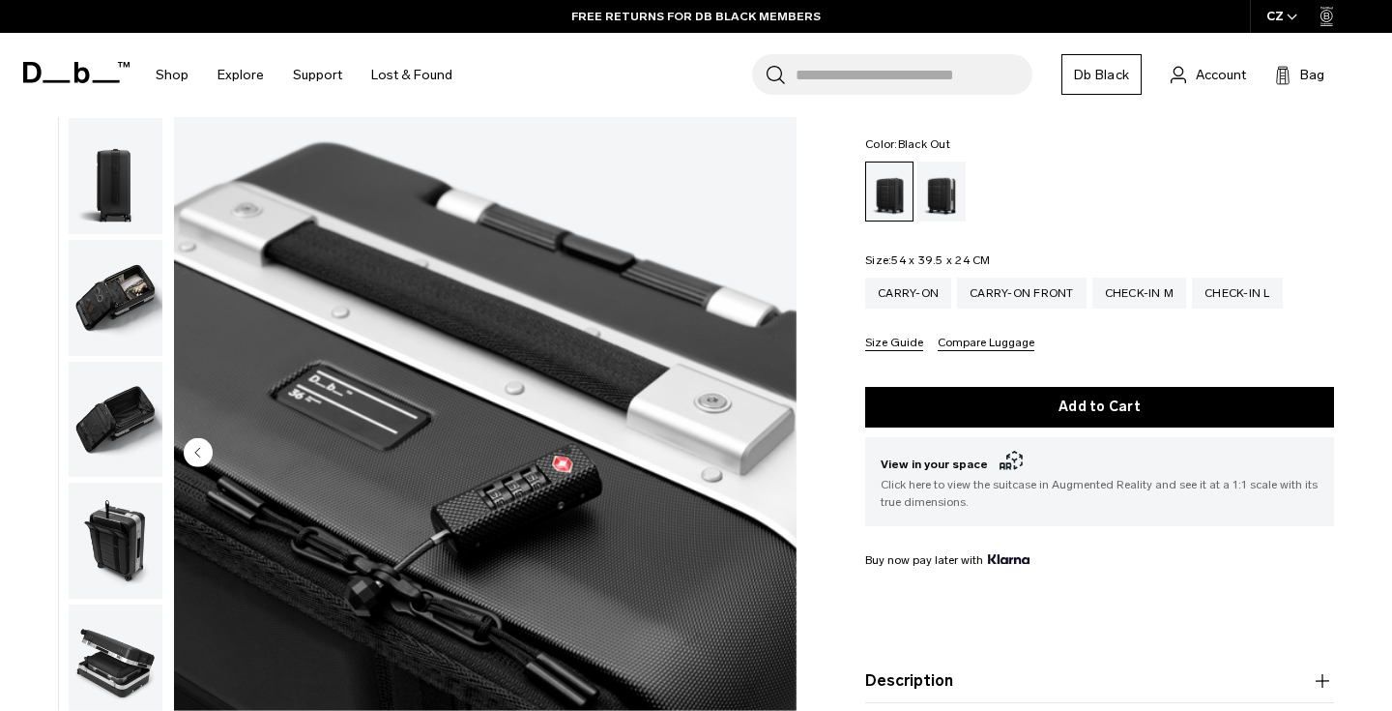
click at [767, 432] on img "10 / 10" at bounding box center [485, 454] width 623 height 777
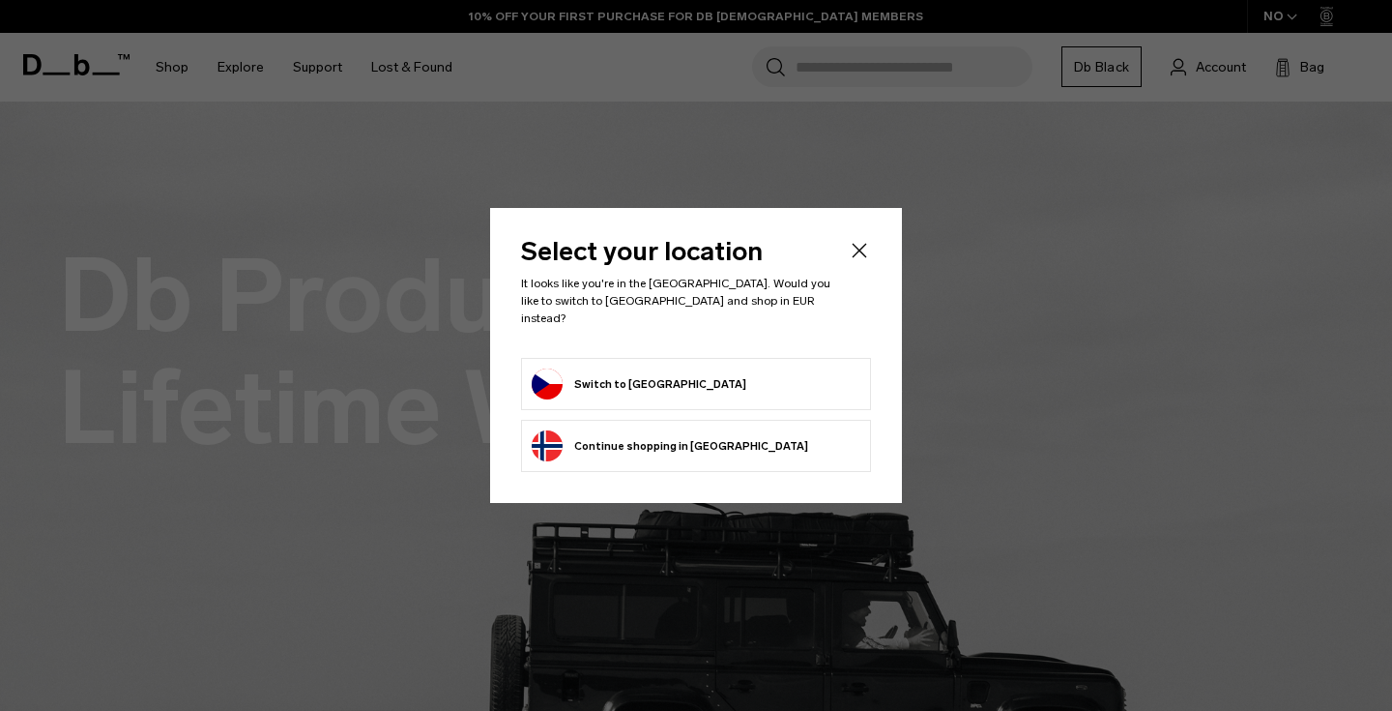
click at [584, 368] on button "Switch to [GEOGRAPHIC_DATA]" at bounding box center [639, 383] width 215 height 31
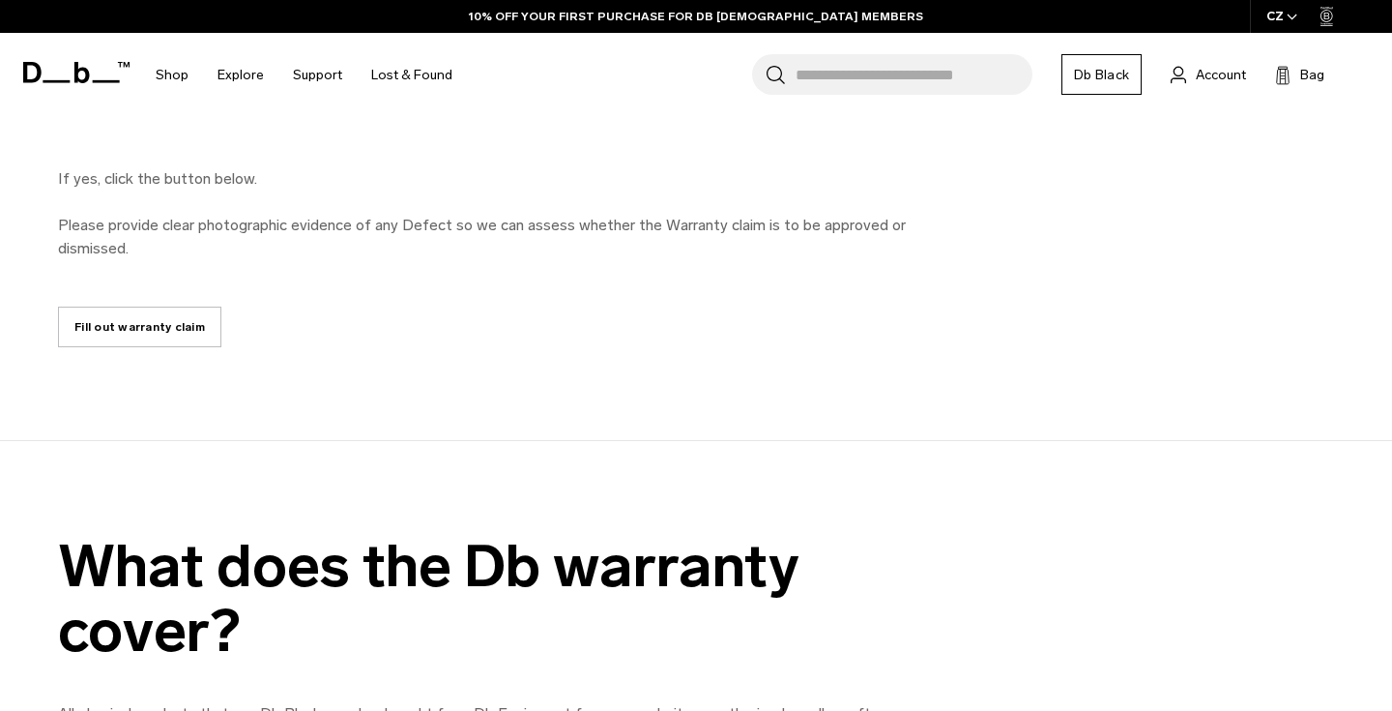
scroll to position [1067, 0]
